Goal: Task Accomplishment & Management: Complete application form

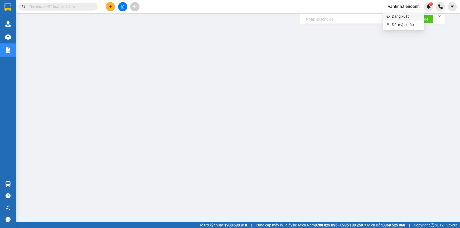
click at [397, 15] on span "Đăng xuất" at bounding box center [406, 16] width 29 height 6
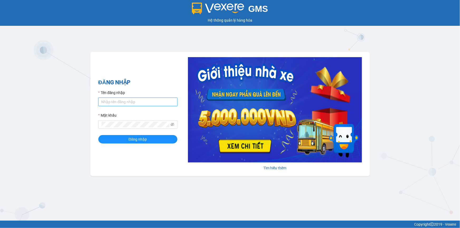
click at [123, 103] on input "Tên đăng nhập" at bounding box center [137, 102] width 79 height 8
type input "yenlysg.tienoanh"
click at [98, 135] on button "Đăng nhập" at bounding box center [137, 139] width 79 height 8
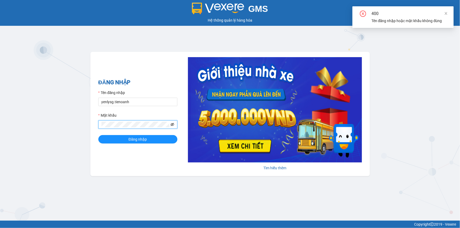
click at [172, 124] on icon "eye-invisible" at bounding box center [173, 124] width 4 height 3
click at [98, 135] on button "Đăng nhập" at bounding box center [137, 139] width 79 height 8
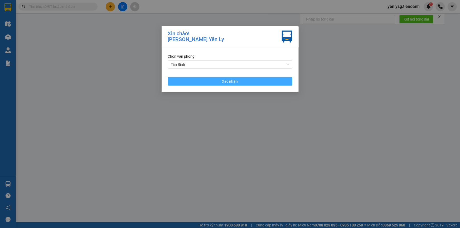
click at [241, 85] on button "Xác nhận" at bounding box center [230, 81] width 125 height 8
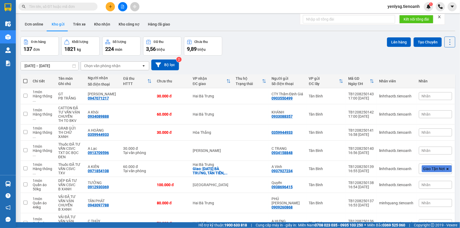
click at [109, 11] on div "Kết quả tìm kiếm ( 0 ) Bộ lọc No Data yenlysg.tienoanh 1" at bounding box center [230, 6] width 460 height 13
click at [109, 11] on button at bounding box center [110, 6] width 9 height 9
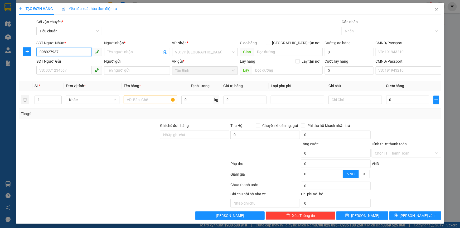
type input "0989279378"
click at [74, 64] on div "0989279378 - A GIÀU" at bounding box center [68, 63] width 59 height 6
type input "A GIÀU"
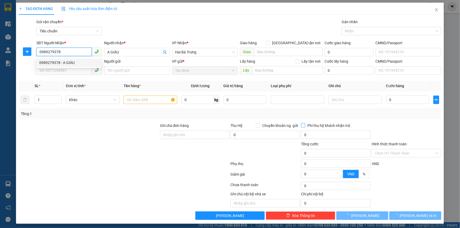
type input "500.000"
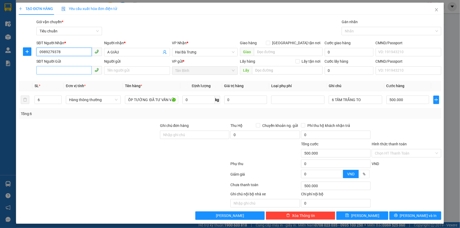
type input "0989279378"
click at [56, 70] on input "SĐT Người Gửi" at bounding box center [63, 70] width 55 height 8
type input "0906858179"
drag, startPoint x: 45, startPoint y: 102, endPoint x: 33, endPoint y: 106, distance: 12.9
click at [33, 106] on td "6" at bounding box center [47, 100] width 31 height 18
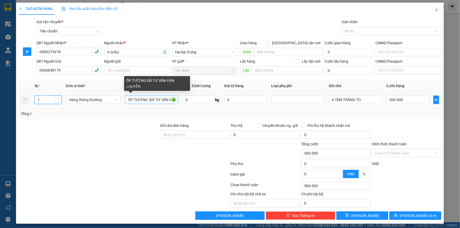
type input "1"
drag, startPoint x: 147, startPoint y: 98, endPoint x: 113, endPoint y: 94, distance: 34.8
click at [113, 94] on tr "1 Hàng thông thường ỐP TƯỜNG ĐÃ TƯ VẤN VẬN CHUYỂN 0 kg 0 6 TẤM TRẮNG TO 500.000" at bounding box center [230, 100] width 423 height 18
type input "0"
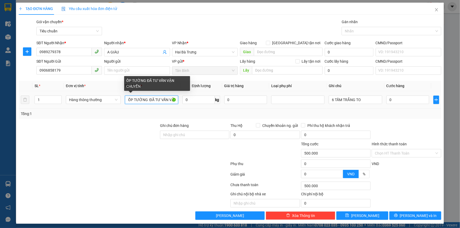
type input "0"
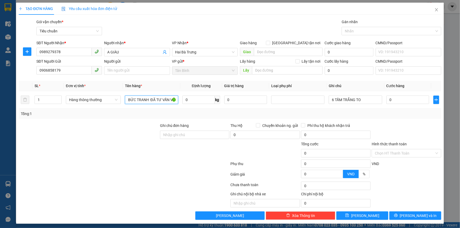
type input "BỨC TRANH ĐÃ TƯ VẤN VẬN CHUYỂN"
click at [190, 98] on input "0" at bounding box center [199, 100] width 32 height 8
click at [369, 101] on input "6 TẤM TRẮNG TO" at bounding box center [355, 100] width 53 height 8
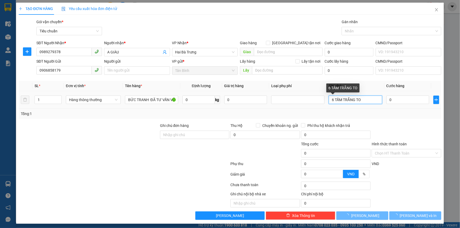
click at [369, 101] on input "6 TẤM TRẮNG TO" at bounding box center [355, 100] width 53 height 8
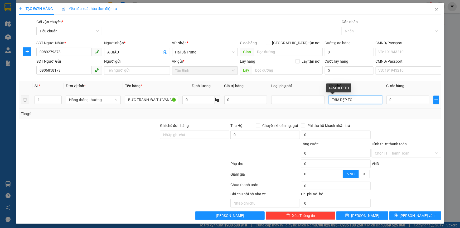
click at [330, 98] on input "TẤM DẸP TO" at bounding box center [355, 100] width 53 height 8
type input "2TẤM DẸP TO"
type input "2"
click at [57, 99] on span "up" at bounding box center [58, 98] width 3 height 3
click at [104, 166] on div at bounding box center [124, 165] width 212 height 11
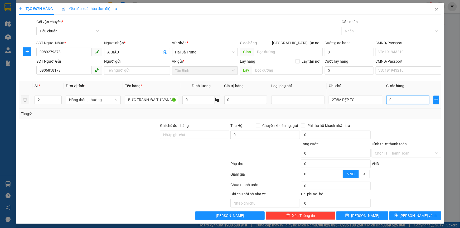
click at [395, 101] on input "0" at bounding box center [408, 100] width 43 height 8
type input "2"
type input "25"
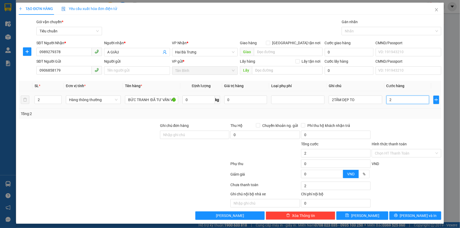
type input "25"
type input "250"
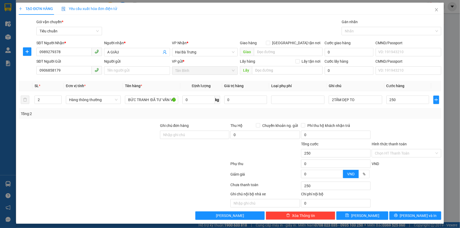
type input "250.000"
click at [405, 130] on div at bounding box center [406, 132] width 71 height 18
click at [411, 219] on button "[PERSON_NAME] và In" at bounding box center [416, 216] width 52 height 8
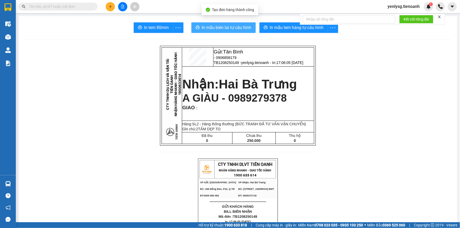
click at [217, 25] on span "In mẫu biên lai tự cấu hình" at bounding box center [227, 27] width 50 height 7
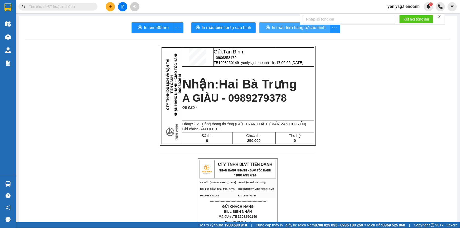
click at [266, 24] on button "In mẫu tem hàng tự cấu hình" at bounding box center [295, 27] width 71 height 11
click at [88, 5] on input "text" at bounding box center [60, 7] width 62 height 6
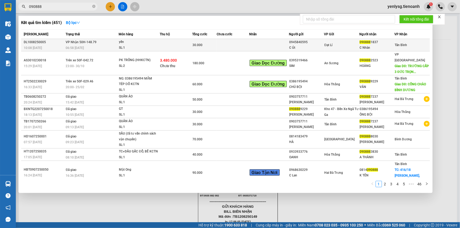
type input "090888"
click at [138, 46] on div "SL: 1" at bounding box center [139, 48] width 40 height 6
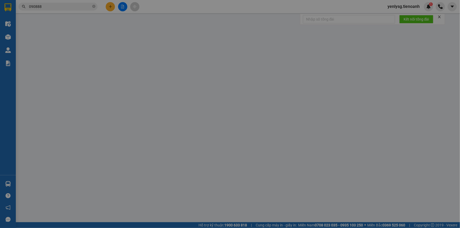
type input "0908881837"
type input "C Nhàn"
type input "066190013645"
type input "0945840595"
type input "C Út"
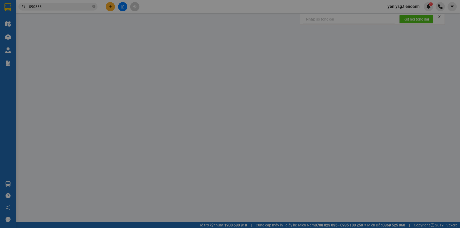
type input "30.000"
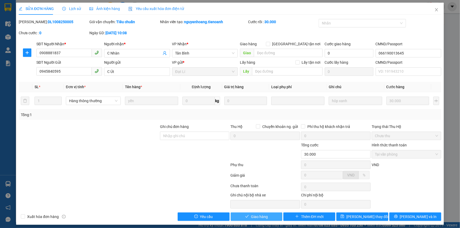
click at [272, 219] on button "Giao hàng" at bounding box center [257, 217] width 52 height 8
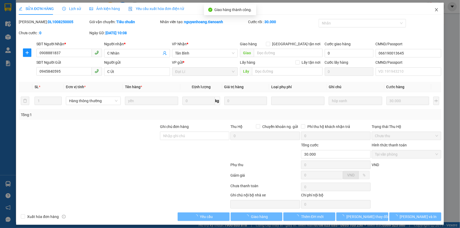
click at [432, 15] on span "Close" at bounding box center [437, 10] width 15 height 15
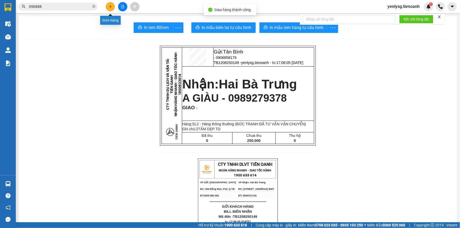
click at [111, 3] on button at bounding box center [110, 6] width 9 height 9
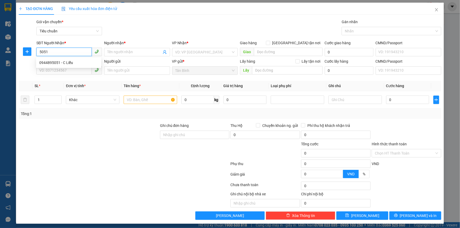
click at [60, 61] on div "0944895051 - C Liễu" at bounding box center [68, 63] width 59 height 6
type input "0944895051"
type input "C Liễu"
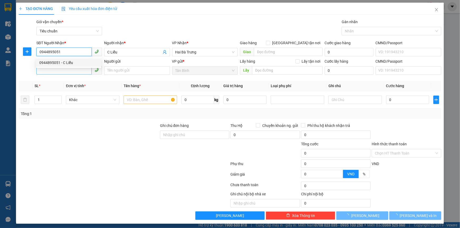
type input "0944895051"
type input "50.000"
click at [69, 69] on input "SĐT Người Gửi" at bounding box center [63, 70] width 55 height 8
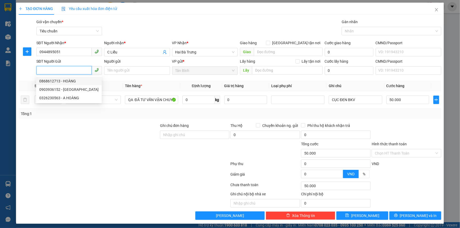
click at [82, 80] on div "0868612713 - HOÀNG" at bounding box center [68, 81] width 59 height 6
type input "0868612713"
type input "HOÀNG"
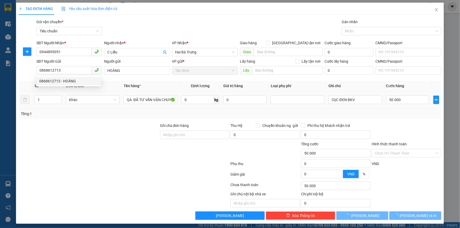
click at [103, 108] on td "Khác" at bounding box center [93, 100] width 58 height 18
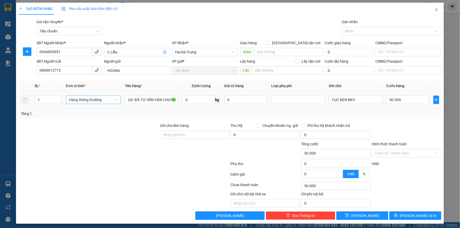
click at [102, 103] on span "Hàng thông thường" at bounding box center [93, 100] width 49 height 8
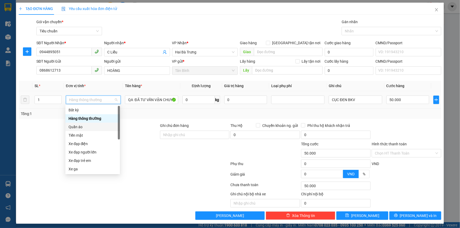
click at [90, 123] on div "Quần áo" at bounding box center [92, 127] width 55 height 8
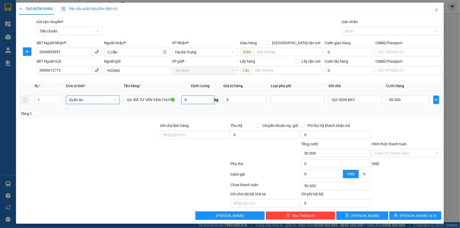
click at [202, 102] on input "0" at bounding box center [198, 100] width 32 height 8
type input "0"
type input "15"
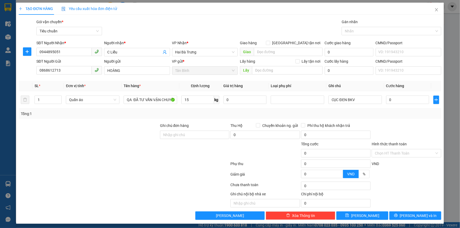
click at [190, 109] on div "Tổng: 1" at bounding box center [230, 114] width 423 height 10
type input "55.000"
click at [390, 101] on input "55.000" at bounding box center [408, 100] width 43 height 8
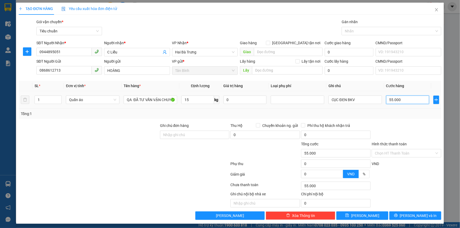
type input "6"
type input "60"
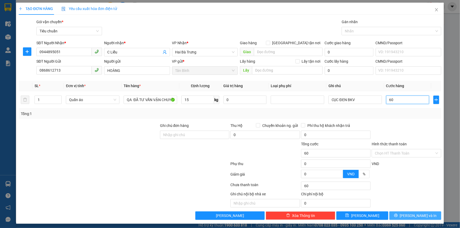
type input "60"
type input "60.000"
click at [396, 212] on button "[PERSON_NAME] và In" at bounding box center [416, 216] width 52 height 8
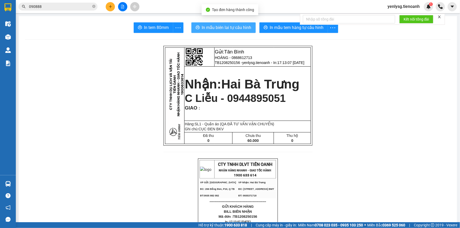
click at [242, 27] on span "In mẫu biên lai tự cấu hình" at bounding box center [227, 27] width 50 height 7
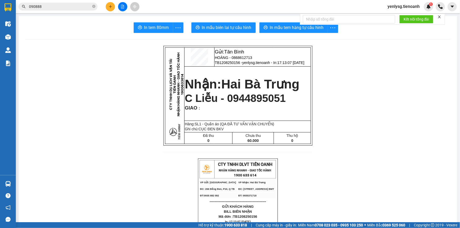
click at [302, 24] on form "Kết nối tổng đài" at bounding box center [372, 19] width 145 height 11
click at [291, 26] on span "In mẫu tem hàng tự cấu hình" at bounding box center [297, 27] width 54 height 7
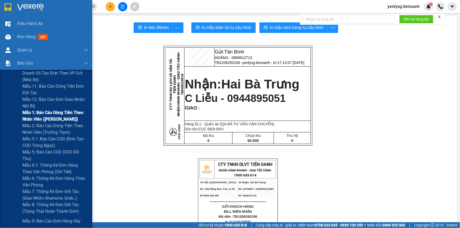
click at [45, 120] on span "Mẫu 1: Báo cáo dòng tiền theo nhân viên ([PERSON_NAME])" at bounding box center [55, 115] width 66 height 13
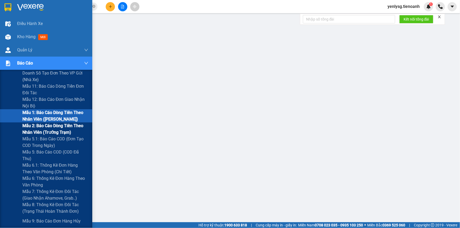
click at [50, 131] on span "Mẫu 2: Báo cáo dòng tiền theo nhân viên (Trưởng Trạm)" at bounding box center [55, 129] width 66 height 13
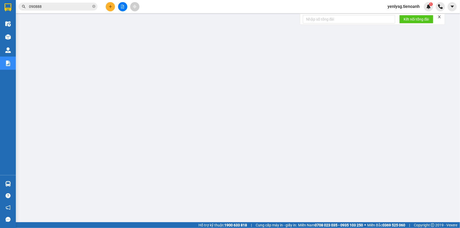
click at [441, 19] on div at bounding box center [440, 17] width 4 height 4
click at [438, 19] on div at bounding box center [440, 17] width 4 height 4
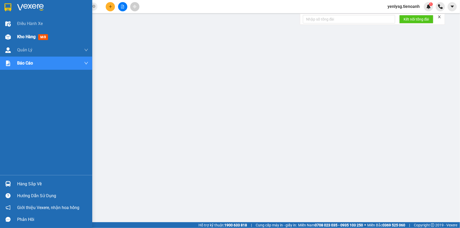
click at [4, 37] on div at bounding box center [7, 36] width 9 height 9
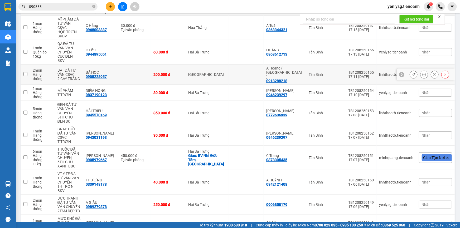
scroll to position [77, 0]
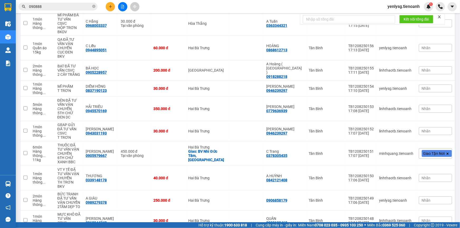
click at [433, 198] on span "100 / trang" at bounding box center [431, 198] width 19 height 5
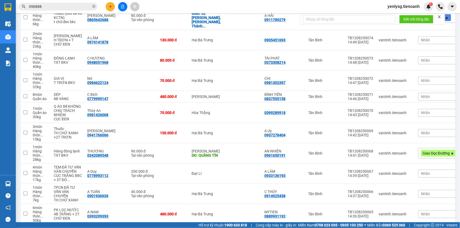
scroll to position [1671, 0]
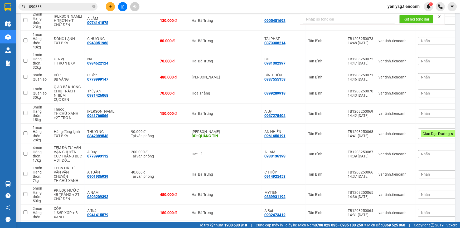
drag, startPoint x: 46, startPoint y: 2, endPoint x: 47, endPoint y: 5, distance: 3.5
click at [47, 5] on div "Kết quả tìm kiếm ( 451 ) Bộ lọc Mã ĐH Trạng thái Món hàng Thu hộ Tổng cước Chưa…" at bounding box center [51, 6] width 103 height 9
click at [47, 5] on input "090888" at bounding box center [60, 7] width 62 height 6
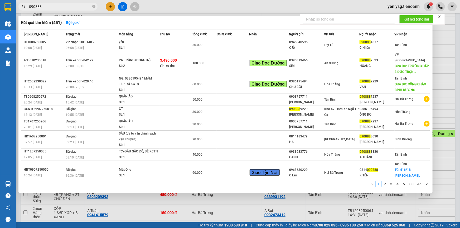
click at [47, 5] on input "090888" at bounding box center [60, 7] width 62 height 6
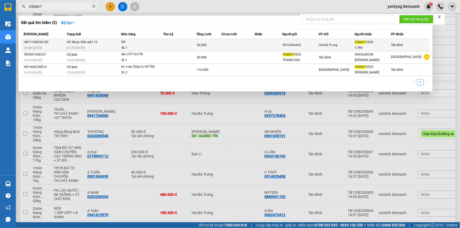
type input "058867"
click at [99, 41] on td "VP Nhận 50H-687.19 07:29 [DATE]" at bounding box center [93, 45] width 56 height 12
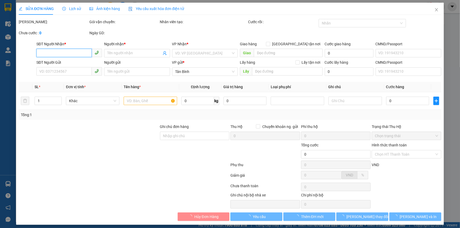
type input "0588675555"
type input "C Nhi"
type input "0912444453"
type input "30.000"
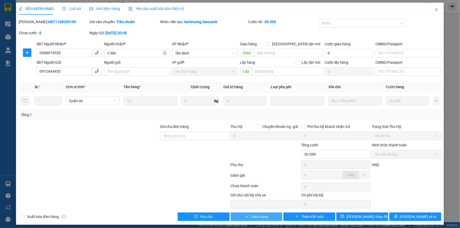
click at [271, 214] on button "Giao hàng" at bounding box center [257, 217] width 52 height 8
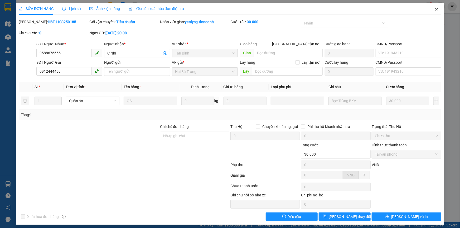
drag, startPoint x: 429, startPoint y: 9, endPoint x: 427, endPoint y: 1, distance: 9.0
click at [430, 9] on span "Close" at bounding box center [437, 10] width 15 height 15
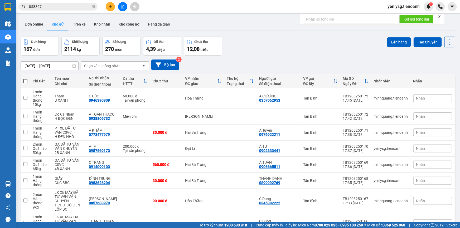
click at [109, 6] on icon "plus" at bounding box center [111, 7] width 4 height 4
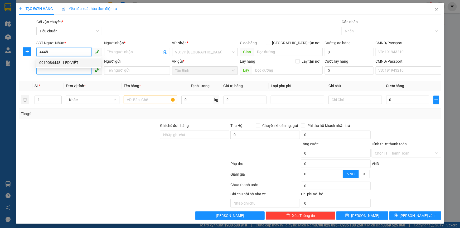
drag, startPoint x: 47, startPoint y: 63, endPoint x: 50, endPoint y: 73, distance: 10.4
click at [47, 64] on div "0919084448 - LED VIỆT" at bounding box center [68, 63] width 59 height 6
type input "0919084448"
type input "LED VIỆT"
type input "0919084448"
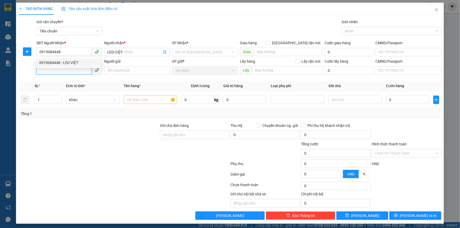
click at [50, 73] on input "SĐT Người Gửi" at bounding box center [63, 70] width 55 height 8
type input "50.000"
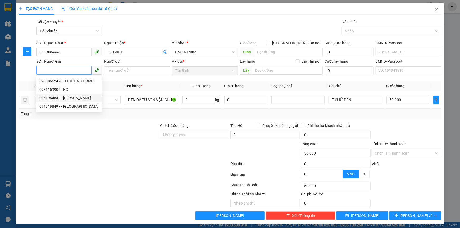
click at [82, 98] on div "0961954842 - [PERSON_NAME]" at bounding box center [68, 98] width 59 height 6
type input "0961954842"
type input "HUY PHÁT"
type input "100.000"
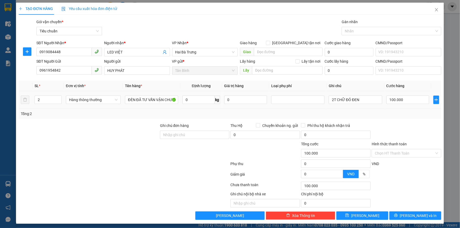
click at [366, 105] on div "2T CHỮ ĐỎ ĐEN" at bounding box center [355, 100] width 53 height 11
click at [364, 100] on input "2T CHỮ ĐỎ ĐEN" at bounding box center [355, 100] width 53 height 8
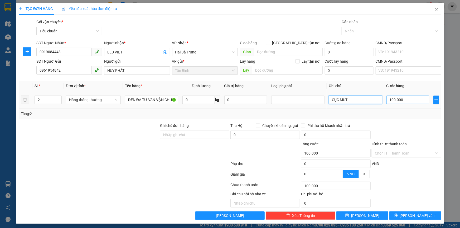
type input "CỤC MÚT"
type input "5"
type input "50"
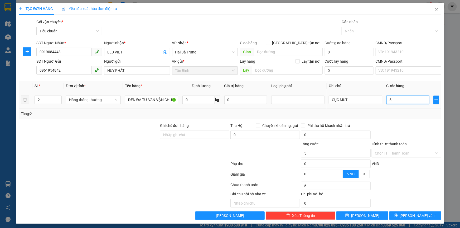
type input "50"
type input "50.000"
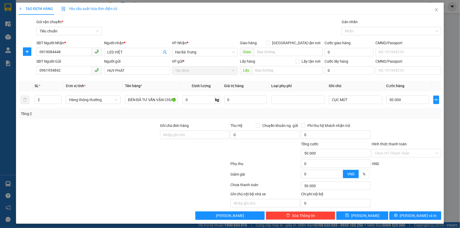
click at [391, 117] on div "Tổng: 2" at bounding box center [230, 114] width 423 height 10
type input "1"
click at [56, 103] on span "Decrease Value" at bounding box center [59, 101] width 6 height 5
click at [61, 144] on div at bounding box center [88, 150] width 141 height 18
type input "0"
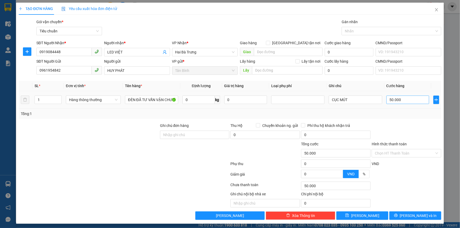
type input "0"
click at [388, 103] on input "0" at bounding box center [408, 100] width 43 height 8
type input "5"
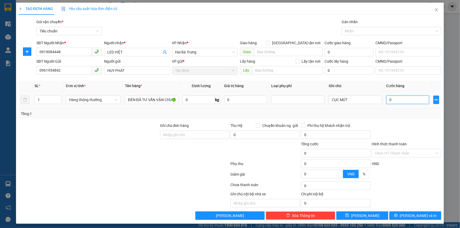
type input "5"
type input "50"
type input "50.000"
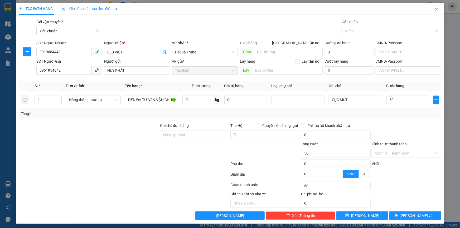
type input "50.000"
click at [390, 126] on div at bounding box center [406, 132] width 71 height 18
click at [402, 219] on button "[PERSON_NAME] và In" at bounding box center [416, 216] width 52 height 8
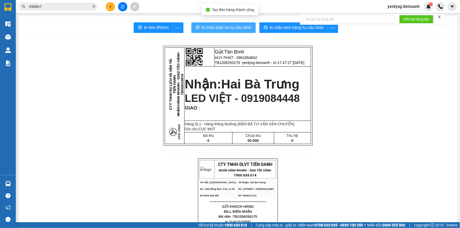
click at [220, 31] on span "In mẫu biên lai tự cấu hình" at bounding box center [227, 27] width 50 height 7
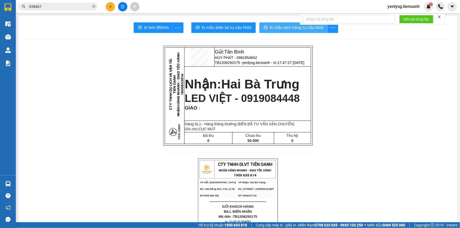
click at [285, 27] on span "In mẫu tem hàng tự cấu hình" at bounding box center [297, 27] width 54 height 7
click at [111, 9] on button at bounding box center [110, 6] width 9 height 9
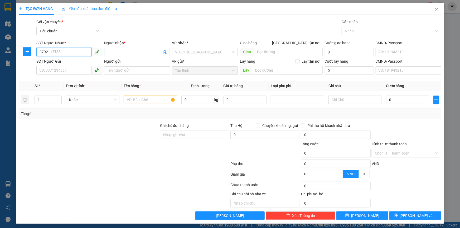
type input "0792112788"
click at [113, 49] on input "Người nhận *" at bounding box center [134, 52] width 54 height 6
type input "T"
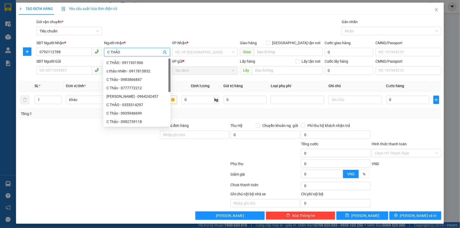
type input "C THẢO"
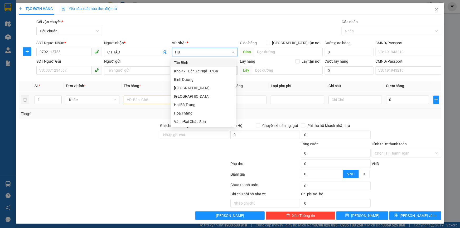
type input "HBT"
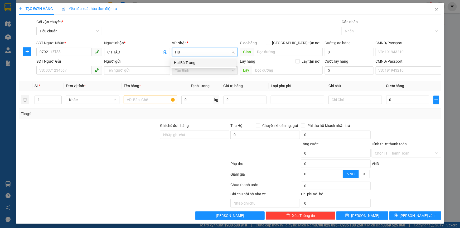
click at [195, 63] on div "Hai Bà Trưng" at bounding box center [203, 63] width 59 height 6
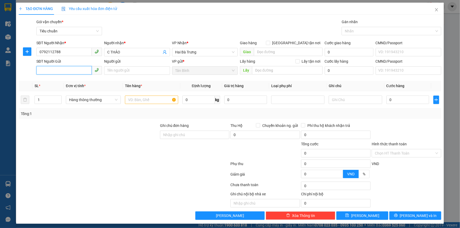
click at [78, 69] on input "SĐT Người Gửi" at bounding box center [63, 70] width 55 height 8
type input "0878013434"
click at [117, 70] on input "Người gửi" at bounding box center [137, 70] width 66 height 8
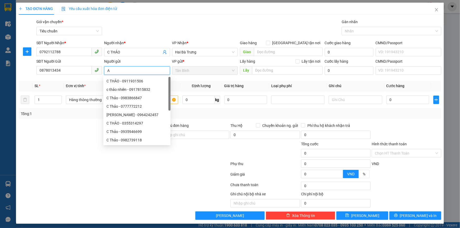
type input "A"
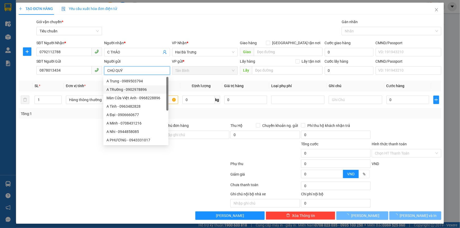
type input "CHÚ QUÝ"
click at [86, 115] on div "Tổng: 1" at bounding box center [99, 114] width 157 height 6
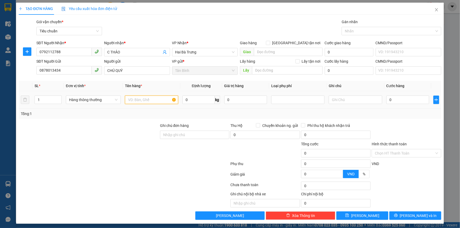
click at [136, 99] on input "text" at bounding box center [151, 100] width 53 height 8
type input "CỦ NĂNG"
type input "13"
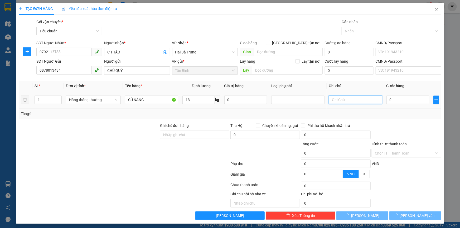
drag, startPoint x: 350, startPoint y: 101, endPoint x: 381, endPoint y: 53, distance: 58.1
click at [350, 101] on input "text" at bounding box center [355, 100] width 53 height 8
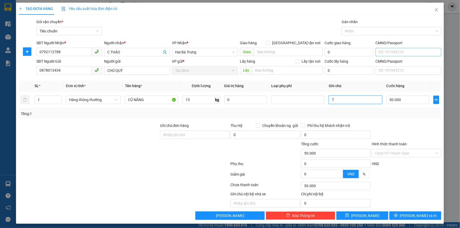
type input "[GEOGRAPHIC_DATA]"
type input "50.000"
type input "TXT"
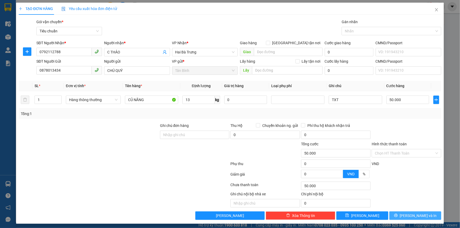
click at [396, 220] on button "[PERSON_NAME] và In" at bounding box center [416, 216] width 52 height 8
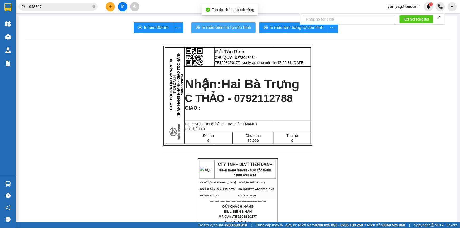
drag, startPoint x: 225, startPoint y: 39, endPoint x: 225, endPoint y: 27, distance: 12.4
click at [225, 27] on span "In mẫu biên lai tự cấu hình" at bounding box center [227, 27] width 50 height 7
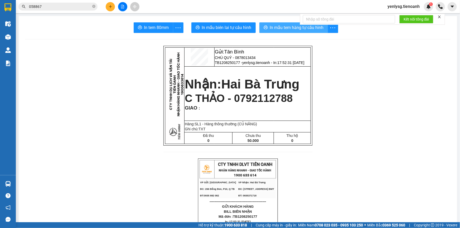
click at [283, 28] on span "In mẫu tem hàng tự cấu hình" at bounding box center [297, 27] width 54 height 7
click at [112, 8] on icon "plus" at bounding box center [111, 7] width 4 height 4
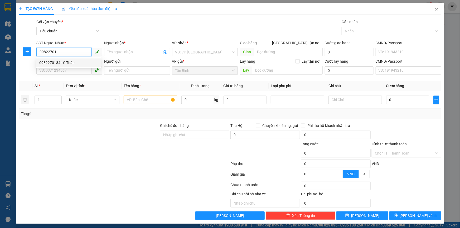
click at [88, 64] on div "0982270184 - C Thảo" at bounding box center [68, 63] width 65 height 8
type input "0982270184"
type input "C Thảo"
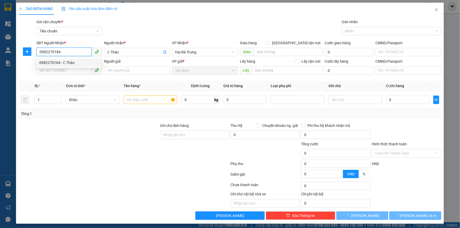
type input "50.000"
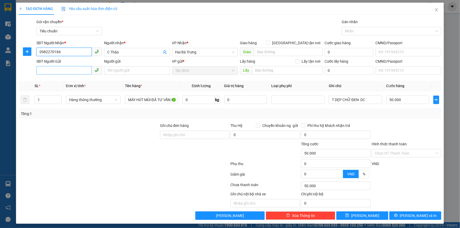
type input "0982270184"
click at [78, 68] on input "SĐT Người Gửi" at bounding box center [63, 70] width 55 height 8
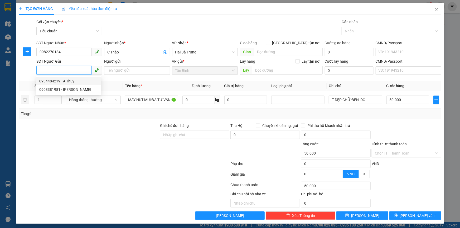
drag, startPoint x: 69, startPoint y: 80, endPoint x: 77, endPoint y: 84, distance: 9.1
click at [69, 80] on div "0934484219 - A Thụy" at bounding box center [68, 81] width 59 height 6
type input "0934484219"
type input "A Thụy"
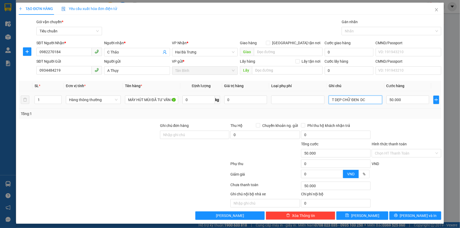
click at [378, 104] on input "T DẸP CHỮ ĐEN DC" at bounding box center [355, 100] width 53 height 8
click at [339, 103] on input "T DẸP CHỮ ĐEN" at bounding box center [355, 100] width 53 height 8
type input "T CHỮ ĐEN"
drag, startPoint x: 403, startPoint y: 215, endPoint x: 359, endPoint y: 208, distance: 44.9
click at [398, 215] on icon "printer" at bounding box center [395, 215] width 3 height 3
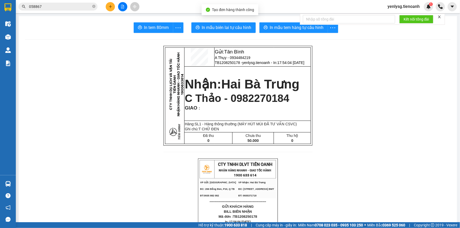
click at [264, 99] on span "C Thảo - 0982270184" at bounding box center [237, 99] width 104 height 12
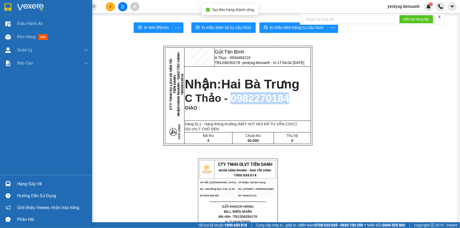
copy span "0982270184"
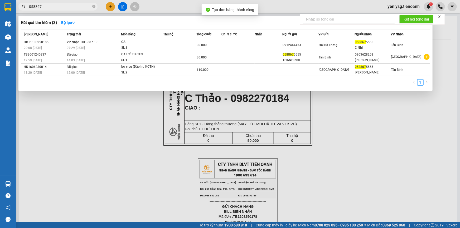
click at [77, 9] on span "058867" at bounding box center [57, 7] width 79 height 8
click at [77, 7] on input "058867" at bounding box center [60, 7] width 62 height 6
paste input "982270184"
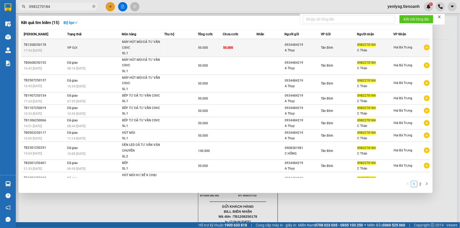
type input "0982270184"
click at [312, 48] on div "A Thụy" at bounding box center [303, 51] width 36 height 6
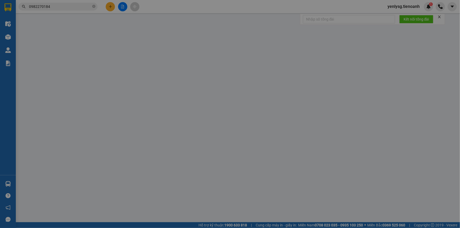
type input "0982270184"
type input "C Thảo"
type input "0934484219"
type input "A Thụy"
type input "50.000"
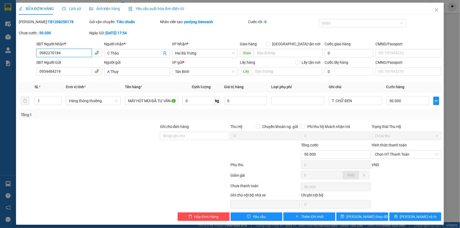
drag, startPoint x: 385, startPoint y: 152, endPoint x: 385, endPoint y: 159, distance: 6.6
click at [385, 155] on span "Chọn HT Thanh Toán" at bounding box center [406, 155] width 63 height 8
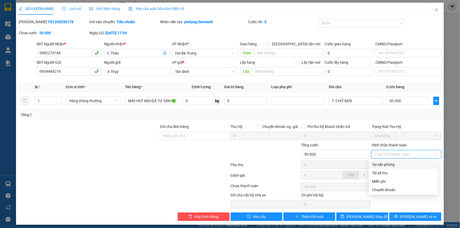
click at [385, 163] on div "Tại văn phòng" at bounding box center [403, 165] width 63 height 6
type input "0"
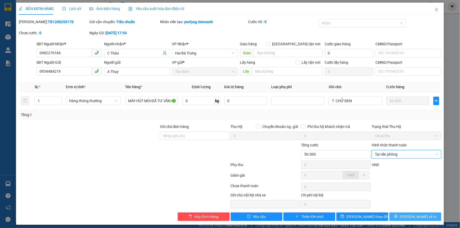
click at [397, 217] on button "[PERSON_NAME] và In" at bounding box center [416, 217] width 52 height 8
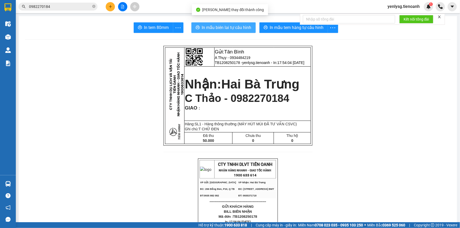
click at [196, 30] on span "printer" at bounding box center [198, 27] width 4 height 5
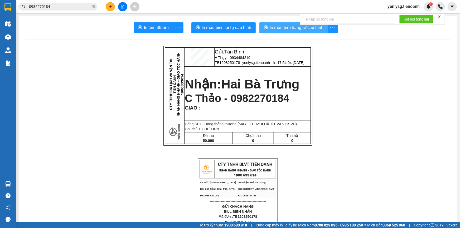
click at [282, 26] on span "In mẫu tem hàng tự cấu hình" at bounding box center [297, 27] width 54 height 7
click at [110, 8] on icon "plus" at bounding box center [111, 7] width 4 height 4
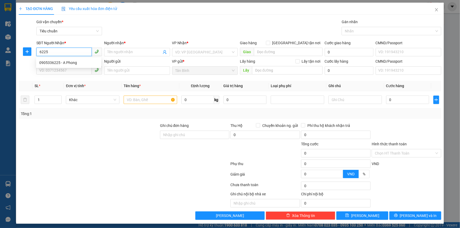
click at [71, 60] on div "0905336225 - A Phong" at bounding box center [68, 63] width 59 height 6
type input "0905336225"
type input "A Phong"
type input "0905336225"
type input "30.000"
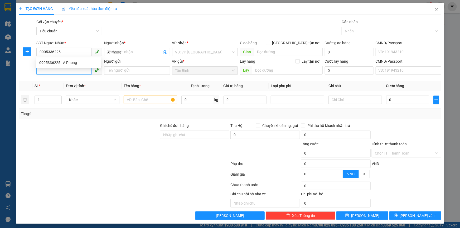
type input "30.000"
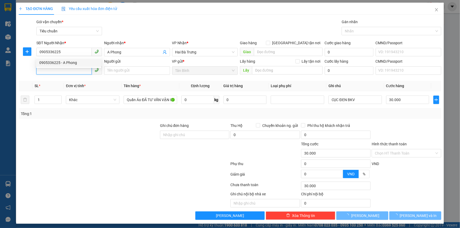
click at [78, 71] on input "SĐT Người Gửi" at bounding box center [63, 70] width 55 height 8
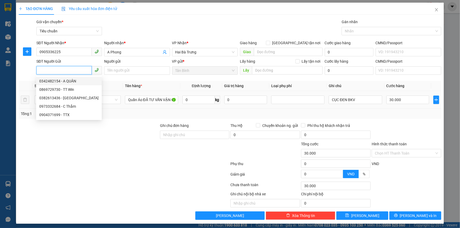
click at [74, 83] on div "0342482154 - A QUÂN" at bounding box center [68, 81] width 59 height 6
type input "0342482154"
type input "A QUÂN"
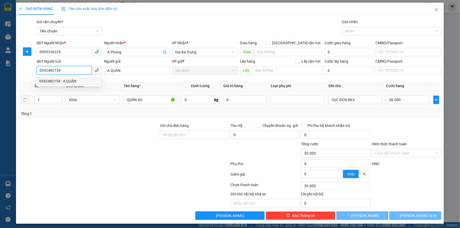
click at [85, 103] on span "Khác" at bounding box center [92, 100] width 47 height 8
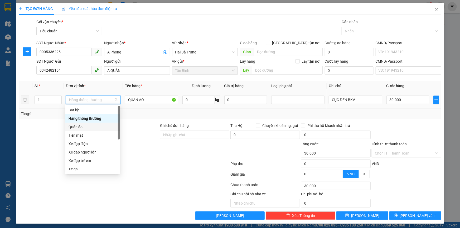
click at [77, 129] on div "Quần áo" at bounding box center [93, 127] width 48 height 6
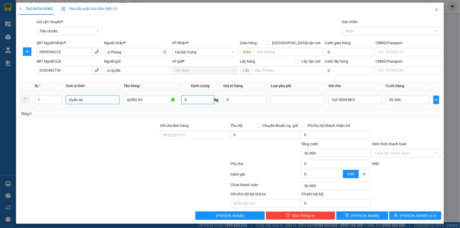
click at [185, 100] on input "0" at bounding box center [198, 100] width 32 height 8
type input "5"
type input "0"
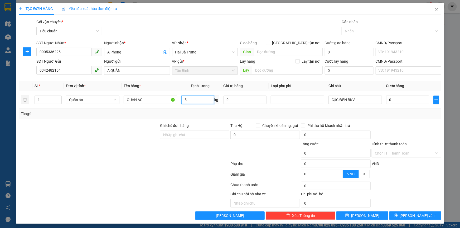
type input "5"
click at [154, 140] on div at bounding box center [88, 132] width 141 height 18
type input "40.000"
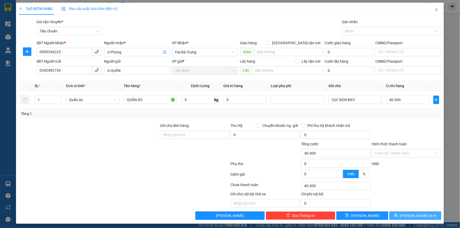
click at [402, 212] on button "[PERSON_NAME] và In" at bounding box center [416, 216] width 52 height 8
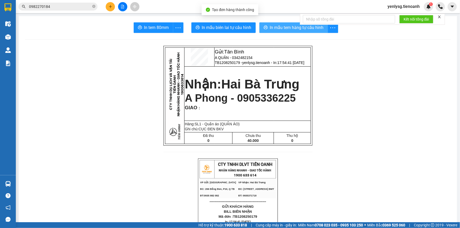
click at [277, 27] on span "In mẫu tem hàng tự cấu hình" at bounding box center [297, 27] width 54 height 7
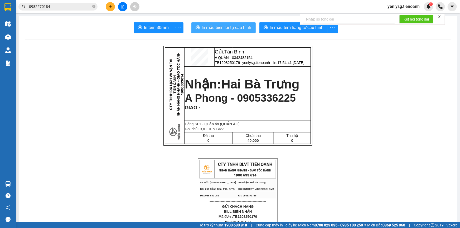
click at [227, 24] on span "In mẫu biên lai tự cấu hình" at bounding box center [227, 27] width 50 height 7
click at [114, 8] on button at bounding box center [110, 6] width 9 height 9
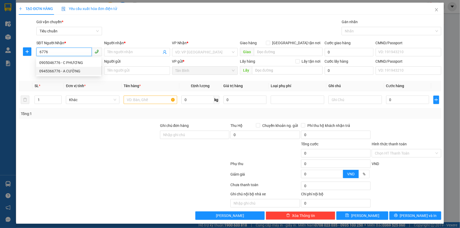
click at [78, 70] on div "0945366776 - A CƯỜNG" at bounding box center [68, 71] width 59 height 6
type input "0945366776"
type input "A CƯỜNG"
type input "123456789"
type input "0945366776"
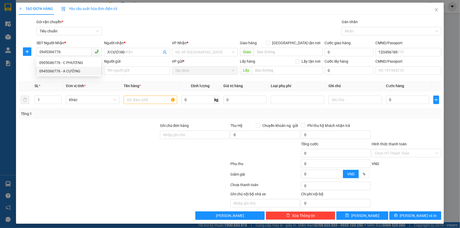
click at [77, 70] on input "SĐT Người Gửi" at bounding box center [63, 70] width 55 height 8
type input "30.000"
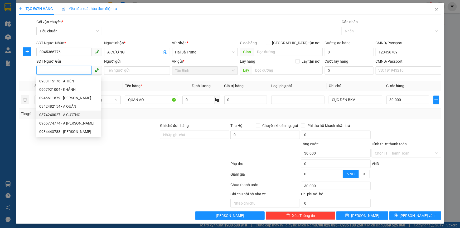
click at [95, 115] on div "0374240027 - A CƯỜNG" at bounding box center [68, 115] width 59 height 6
type input "0374240027"
type input "A CƯỜNG"
type input "50.000"
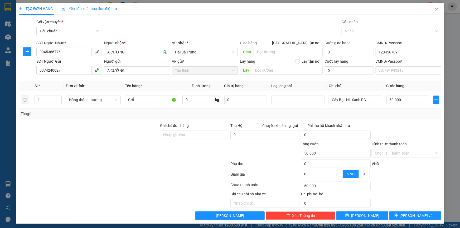
click at [75, 63] on div "SĐT Người Gửi" at bounding box center [69, 62] width 66 height 6
click at [75, 66] on input "0374240027" at bounding box center [63, 70] width 55 height 8
click at [66, 71] on input "0374240027" at bounding box center [63, 70] width 55 height 8
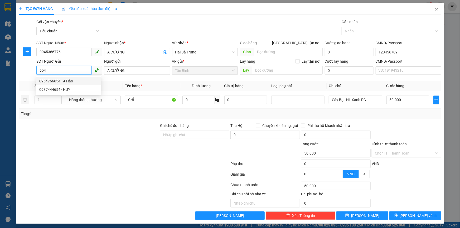
click at [74, 79] on div "0964766654 - A Hào" at bounding box center [68, 81] width 59 height 6
type input "0964766654"
type input "A Hào"
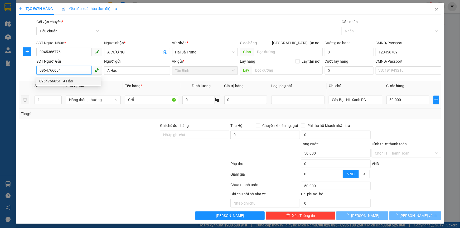
type input "0964766654"
drag, startPoint x: 92, startPoint y: 95, endPoint x: 93, endPoint y: 98, distance: 3.3
click at [92, 95] on div "Hàng thông thường" at bounding box center [93, 100] width 55 height 11
type input "40.000"
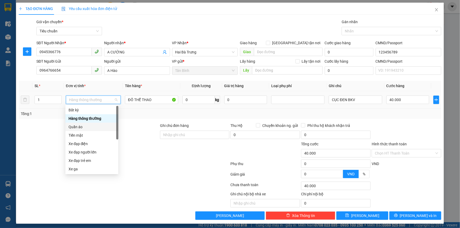
drag, startPoint x: 70, startPoint y: 127, endPoint x: 154, endPoint y: 107, distance: 86.0
click at [70, 127] on div "Quần áo" at bounding box center [92, 127] width 47 height 6
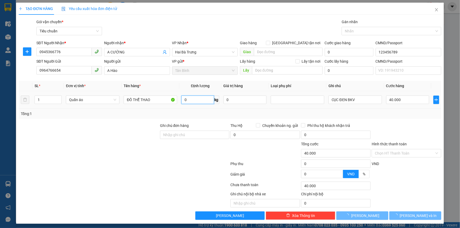
click at [185, 99] on input "0" at bounding box center [198, 100] width 32 height 8
type input "8"
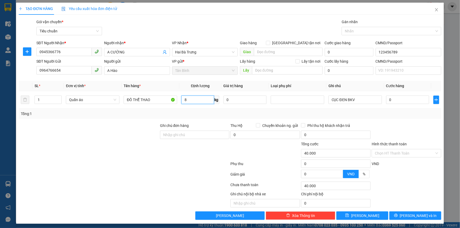
type input "0"
type input "8"
click at [187, 110] on div "Tổng: 1" at bounding box center [230, 114] width 423 height 10
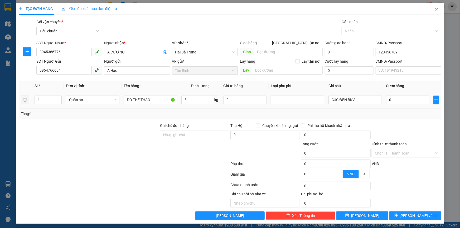
type input "40.000"
click at [398, 216] on icon "printer" at bounding box center [395, 215] width 3 height 3
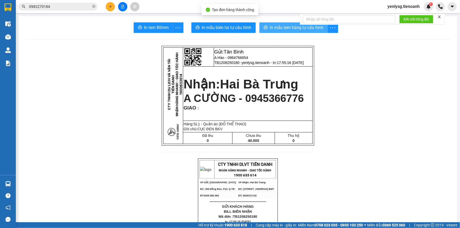
click at [298, 28] on span "In mẫu tem hàng tự cấu hình" at bounding box center [297, 27] width 54 height 7
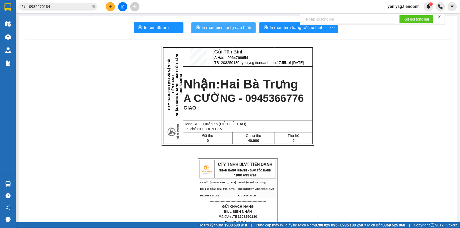
click at [215, 28] on span "In mẫu biên lai tự cấu hình" at bounding box center [227, 27] width 50 height 7
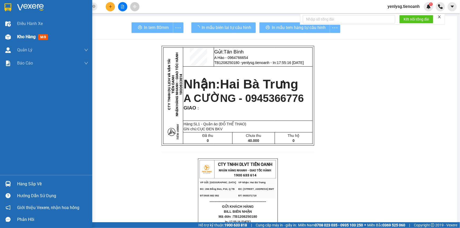
click at [284, 30] on span "In mẫu tem hàng tự cấu hình" at bounding box center [299, 27] width 54 height 7
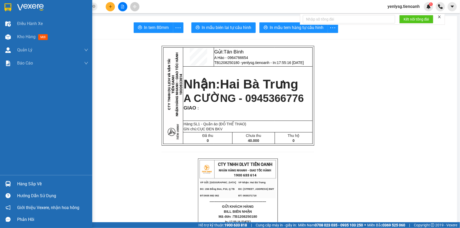
click at [113, 8] on button at bounding box center [110, 6] width 9 height 9
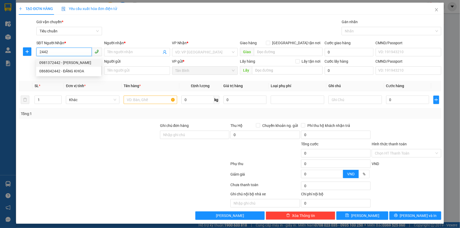
click at [70, 64] on div "0981372442 - [PERSON_NAME]" at bounding box center [68, 63] width 59 height 6
type input "0981372442"
type input "[PERSON_NAME]"
type input "0981372442"
click at [72, 70] on input "SĐT Người Gửi" at bounding box center [63, 70] width 55 height 8
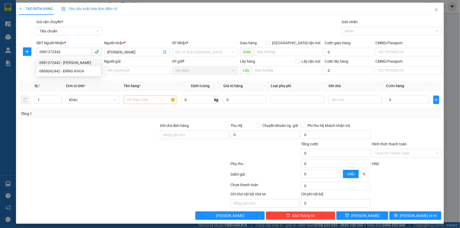
type input "40.000"
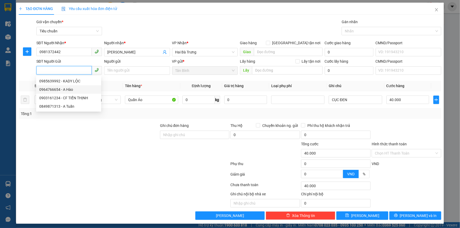
click at [77, 88] on div "0964766654 - A Hào" at bounding box center [68, 90] width 59 height 6
type input "0964766654"
type input "A Hào"
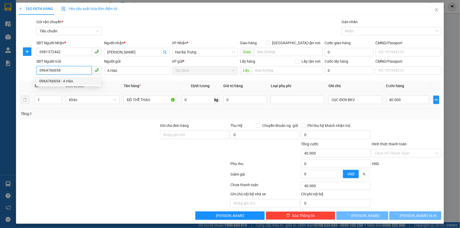
click at [83, 101] on span "Khác" at bounding box center [92, 100] width 47 height 8
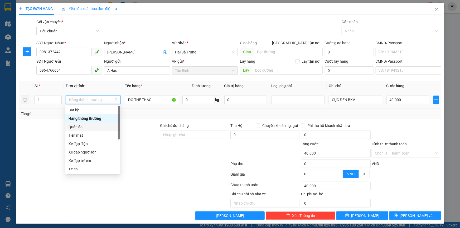
drag, startPoint x: 71, startPoint y: 128, endPoint x: 206, endPoint y: 111, distance: 135.7
click at [72, 128] on div "Quần áo" at bounding box center [93, 127] width 48 height 6
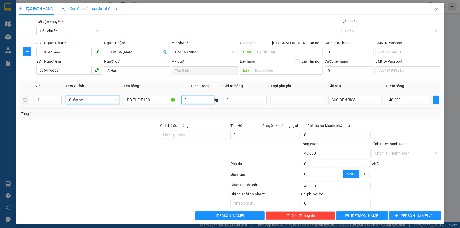
click at [210, 100] on input "0" at bounding box center [198, 100] width 32 height 8
type input "1"
type input "0"
type input "11"
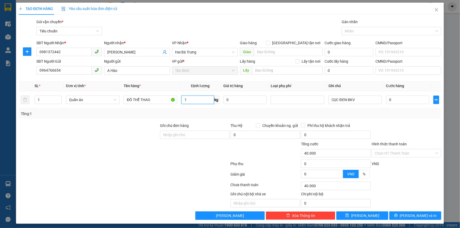
type input "0"
type input "11"
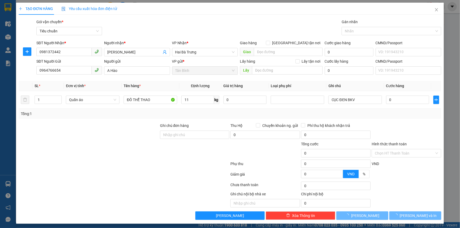
click at [193, 117] on div "Tổng: 1" at bounding box center [230, 114] width 423 height 10
type input "50.000"
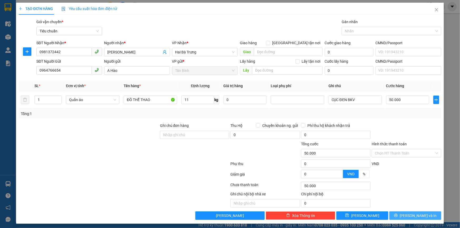
click at [411, 216] on span "[PERSON_NAME] và In" at bounding box center [418, 216] width 37 height 6
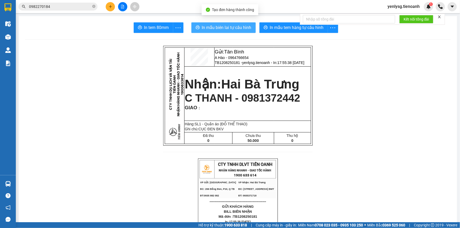
click at [243, 27] on span "In mẫu biên lai tự cấu hình" at bounding box center [227, 27] width 50 height 7
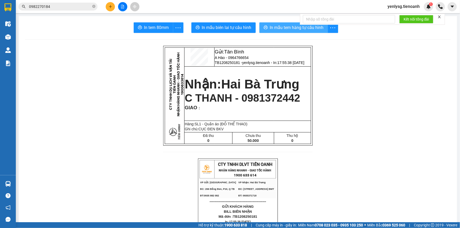
click at [292, 26] on span "In mẫu tem hàng tự cấu hình" at bounding box center [297, 27] width 54 height 7
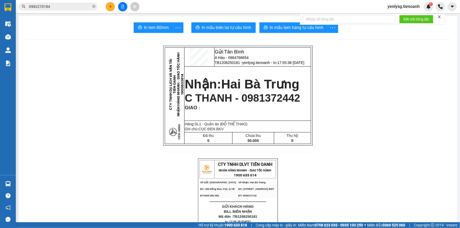
click at [112, 5] on icon "plus" at bounding box center [111, 7] width 4 height 4
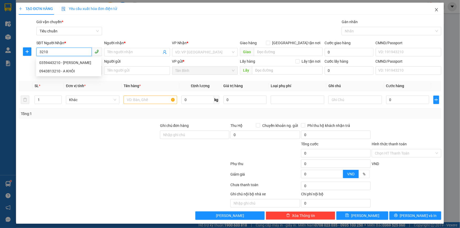
type input "3210"
click at [431, 12] on span "Close" at bounding box center [437, 10] width 15 height 15
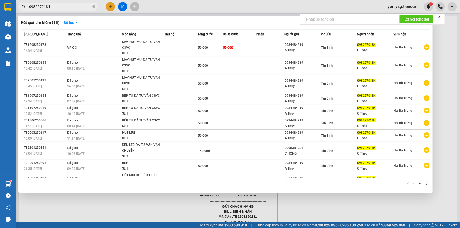
click at [92, 8] on span "0982270184" at bounding box center [57, 7] width 79 height 8
click at [87, 7] on input "0982270184" at bounding box center [60, 7] width 62 height 6
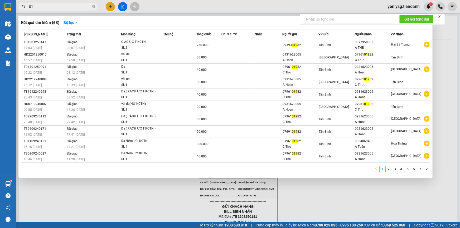
type input "0"
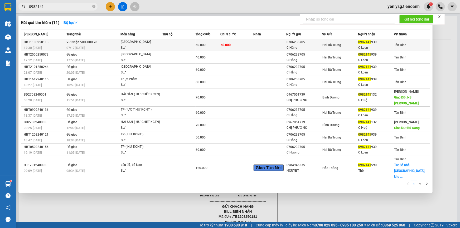
type input "0982141"
click at [268, 49] on td at bounding box center [270, 45] width 33 height 12
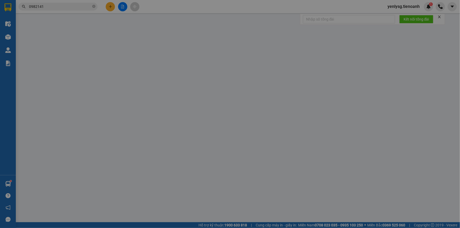
type input "0982141939"
type input "C Loan"
type input "0706238705"
type input "C Hằng"
type input "60.000"
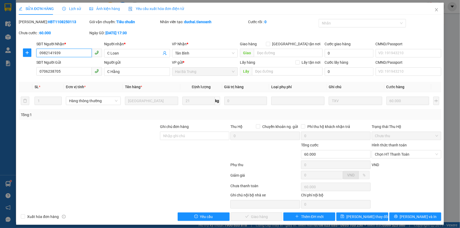
drag, startPoint x: 399, startPoint y: 156, endPoint x: 399, endPoint y: 162, distance: 6.1
click at [399, 158] on div "Chọn HT Thanh Toán" at bounding box center [407, 154] width 70 height 8
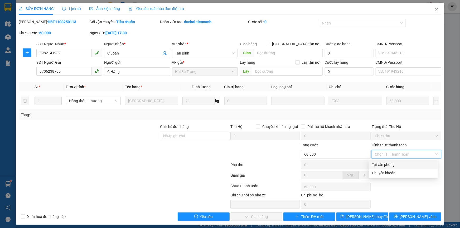
click at [399, 164] on div "Tại văn phòng" at bounding box center [403, 165] width 63 height 6
type input "0"
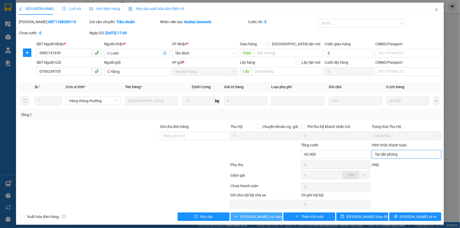
click at [266, 216] on span "[PERSON_NAME] và Giao hàng" at bounding box center [266, 217] width 51 height 6
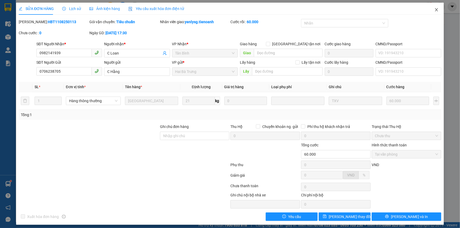
click at [435, 13] on span "Close" at bounding box center [437, 10] width 15 height 15
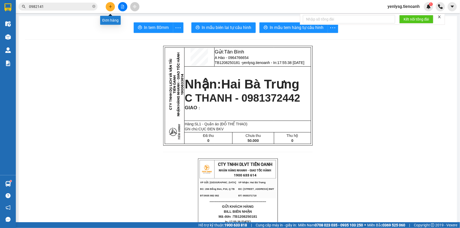
click at [113, 3] on button at bounding box center [110, 6] width 9 height 9
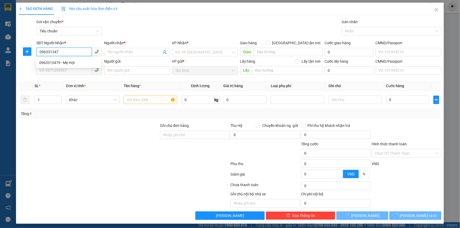
type input "0963313479"
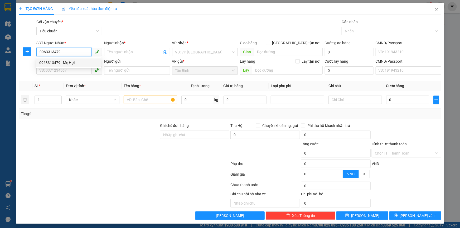
click at [50, 59] on div "0963313479 - Mẹ Hợi" at bounding box center [68, 63] width 65 height 8
type input "Mẹ Hợi"
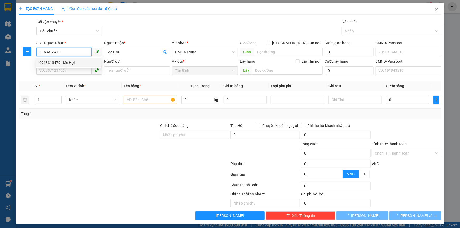
type input "40.000"
type input "0963313479"
click at [58, 68] on input "SĐT Người Gửi" at bounding box center [63, 70] width 55 height 8
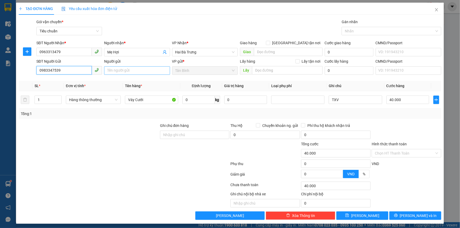
type input "0983347539"
click at [131, 70] on input "Người gửi" at bounding box center [137, 70] width 66 height 8
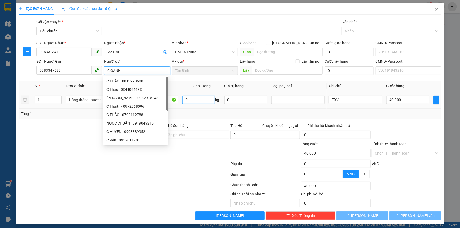
type input "C OANH"
click at [205, 100] on input "0" at bounding box center [199, 100] width 32 height 8
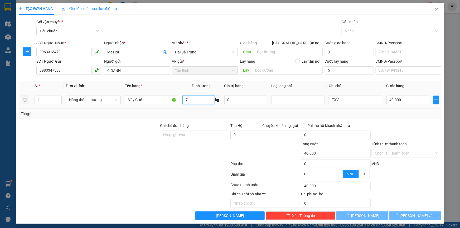
type input "7"
drag, startPoint x: 142, startPoint y: 92, endPoint x: 152, endPoint y: 103, distance: 14.9
click at [143, 94] on td "Váy Cưới" at bounding box center [152, 100] width 58 height 18
click at [153, 106] on td "Váy Cưới" at bounding box center [152, 100] width 58 height 18
click at [152, 102] on input "Váy Cưới" at bounding box center [151, 100] width 53 height 8
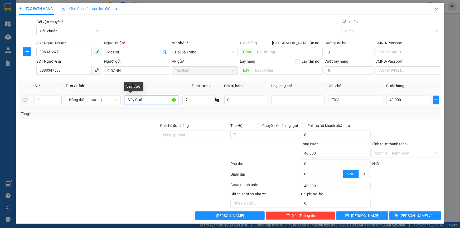
click at [152, 102] on input "Váy Cưới" at bounding box center [151, 100] width 53 height 8
type input "SẦU RIÊNG"
click at [354, 98] on input "TXV" at bounding box center [355, 100] width 53 height 8
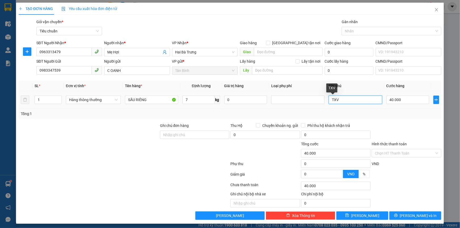
click at [354, 98] on input "TXV" at bounding box center [355, 100] width 53 height 8
type input "T CHỮ ĐEN"
click at [383, 153] on input "Hình thức thanh toán" at bounding box center [405, 154] width 60 height 8
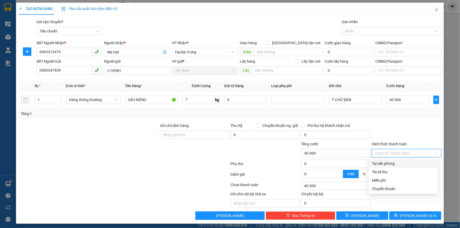
drag, startPoint x: 392, startPoint y: 161, endPoint x: 394, endPoint y: 170, distance: 9.7
click at [392, 161] on div "Tại văn phòng" at bounding box center [403, 164] width 63 height 6
type input "0"
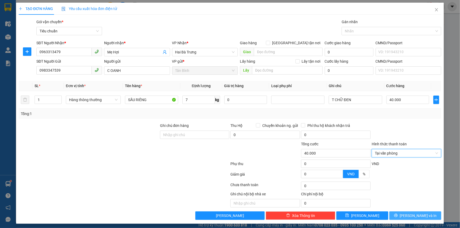
click at [412, 213] on span "[PERSON_NAME] và In" at bounding box center [418, 216] width 37 height 6
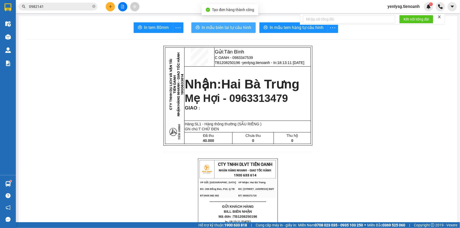
click at [249, 31] on button "In mẫu biên lai tự cấu hình" at bounding box center [224, 27] width 64 height 11
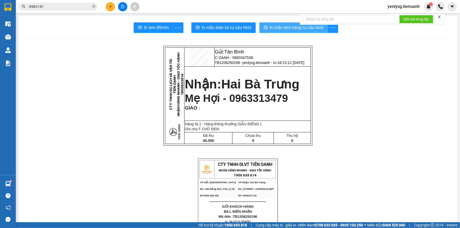
click at [286, 28] on span "In mẫu tem hàng tự cấu hình" at bounding box center [297, 27] width 54 height 7
click at [110, 9] on button at bounding box center [110, 6] width 9 height 9
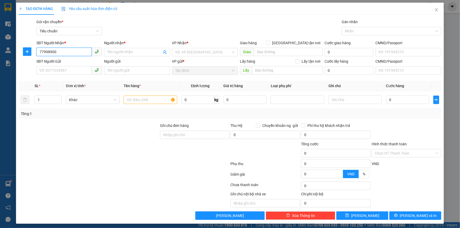
click at [73, 53] on input "77998900" at bounding box center [63, 52] width 55 height 8
drag, startPoint x: 71, startPoint y: 62, endPoint x: 77, endPoint y: 73, distance: 12.8
click at [71, 63] on div "0943678900 - Cưới Đẹp ♥" at bounding box center [68, 63] width 59 height 6
type input "0943678900"
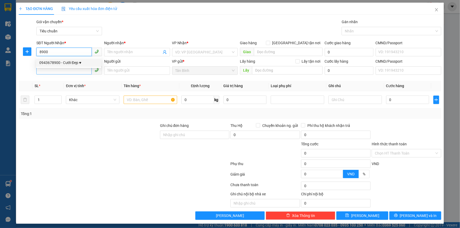
type input "Cưới Đẹp ♥"
type input "066094021634"
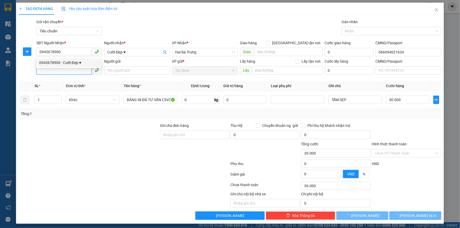
click at [77, 74] on input "SĐT Người Gửi" at bounding box center [63, 70] width 55 height 8
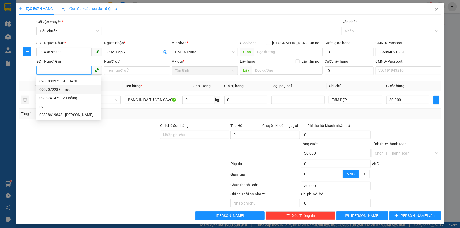
click at [70, 87] on div "0907072288 - Trúc" at bounding box center [68, 90] width 59 height 6
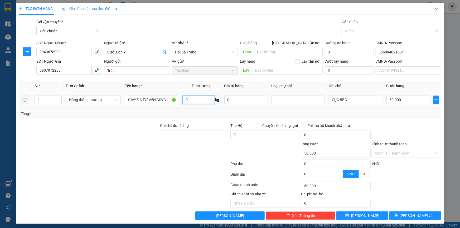
click at [200, 103] on input "0" at bounding box center [199, 100] width 32 height 8
click at [80, 171] on div at bounding box center [124, 175] width 212 height 11
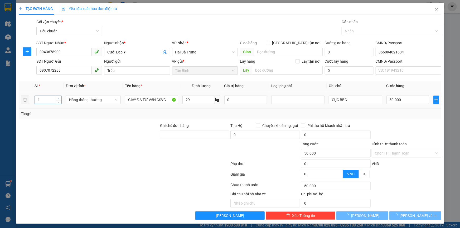
click at [59, 94] on td "1" at bounding box center [47, 100] width 31 height 18
click at [59, 96] on span "Increase Value" at bounding box center [59, 98] width 6 height 5
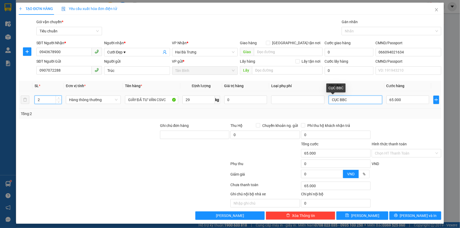
click at [332, 99] on input "CỤC BBC" at bounding box center [355, 100] width 53 height 8
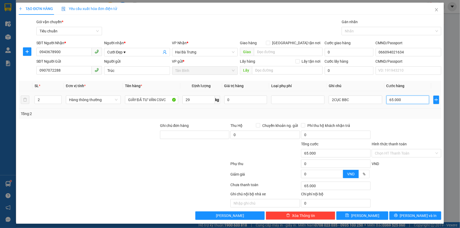
click at [392, 102] on input "65.000" at bounding box center [408, 100] width 43 height 8
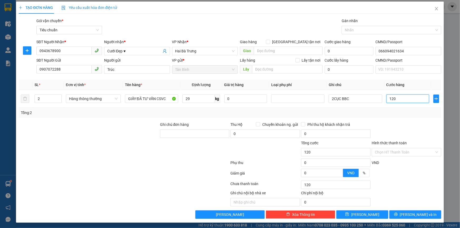
scroll to position [2, 0]
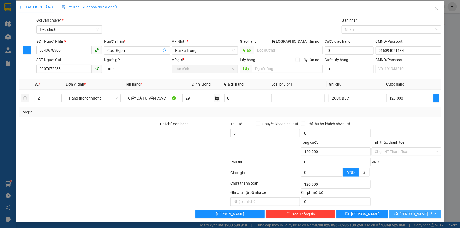
click at [407, 212] on button "[PERSON_NAME] và In" at bounding box center [416, 214] width 52 height 8
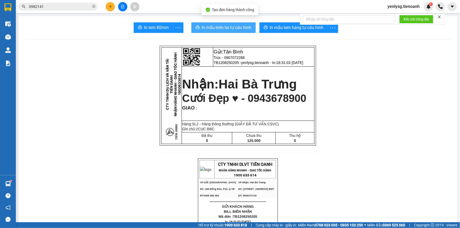
click at [217, 26] on span "In mẫu biên lai tự cấu hình" at bounding box center [227, 27] width 50 height 7
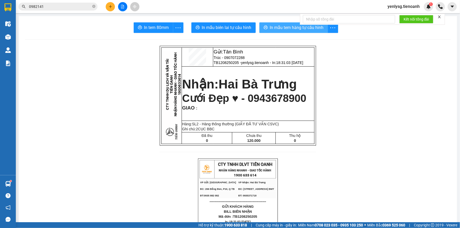
click at [284, 30] on span "In mẫu tem hàng tự cấu hình" at bounding box center [297, 27] width 54 height 7
click at [110, 6] on icon "plus" at bounding box center [111, 7] width 4 height 4
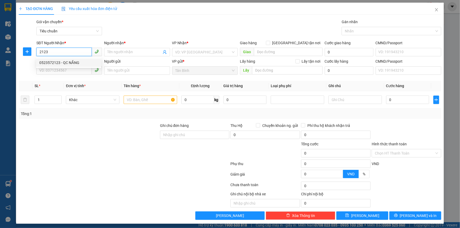
click at [83, 60] on div "0523572123 - QC NẮNG" at bounding box center [68, 63] width 59 height 6
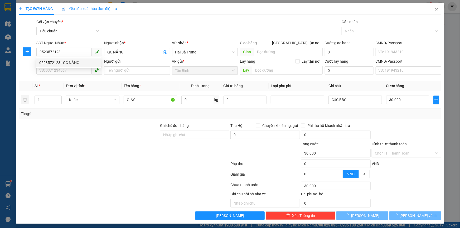
click at [84, 67] on div "0523572123 0523572123 - QC NẮNG" at bounding box center [68, 63] width 65 height 11
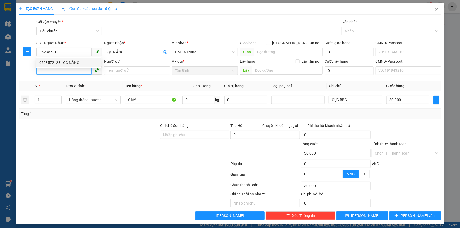
click at [84, 69] on input "SĐT Người Gửi" at bounding box center [63, 70] width 55 height 8
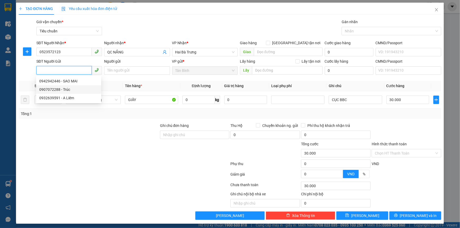
click at [75, 88] on div "0907072288 - Trúc" at bounding box center [68, 90] width 59 height 6
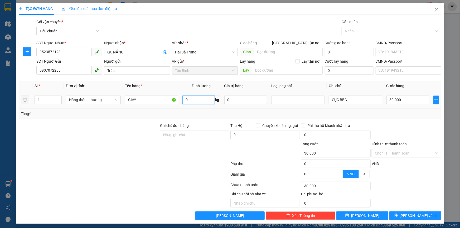
click at [201, 100] on input "0" at bounding box center [199, 100] width 32 height 8
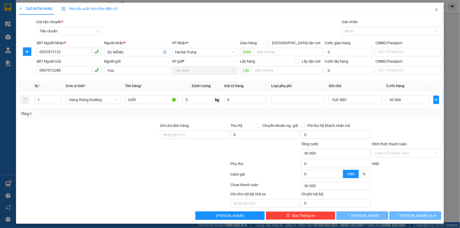
click at [185, 117] on div "Tổng: 1" at bounding box center [230, 114] width 423 height 10
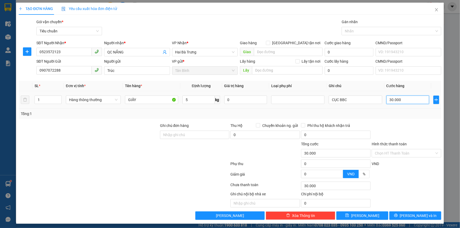
click at [393, 102] on input "30.000" at bounding box center [408, 100] width 43 height 8
click at [394, 214] on button "[PERSON_NAME] và In" at bounding box center [416, 216] width 52 height 8
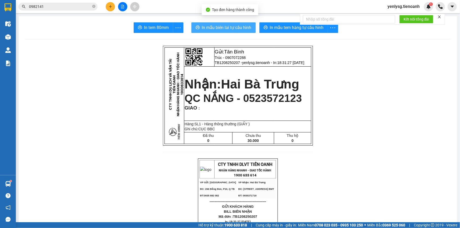
click at [227, 32] on button "In mẫu biên lai tự cấu hình" at bounding box center [224, 27] width 64 height 11
click at [227, 29] on span "In mẫu biên lai tự cấu hình" at bounding box center [227, 27] width 50 height 7
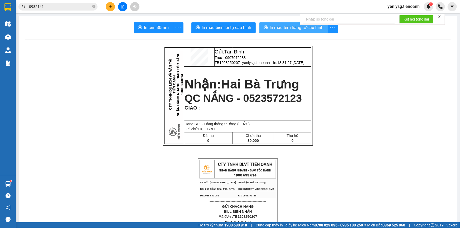
click at [278, 30] on span "In mẫu tem hàng tự cấu hình" at bounding box center [297, 27] width 54 height 7
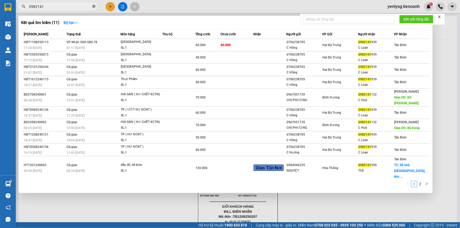
click at [97, 6] on span "0982141" at bounding box center [57, 7] width 79 height 8
click at [94, 7] on icon "close-circle" at bounding box center [93, 6] width 3 height 3
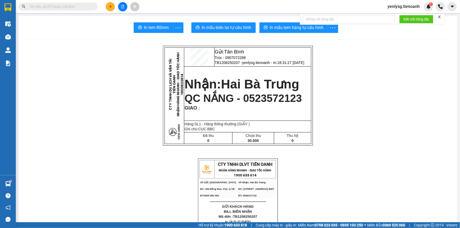
click at [80, 5] on input "text" at bounding box center [60, 7] width 62 height 6
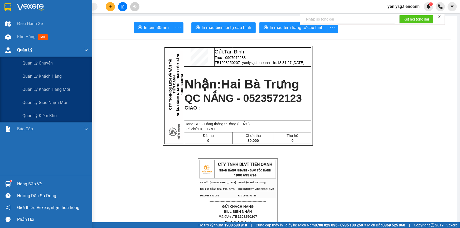
click at [0, 44] on div "Quản Lý" at bounding box center [46, 50] width 92 height 13
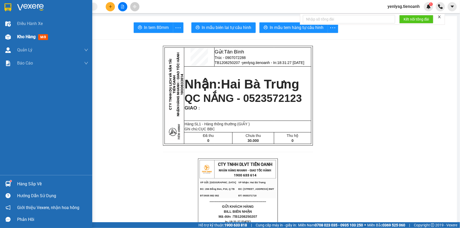
click at [3, 37] on div "Kho hàng mới" at bounding box center [46, 36] width 92 height 13
click at [67, 39] on div "Kho hàng mới" at bounding box center [52, 36] width 71 height 13
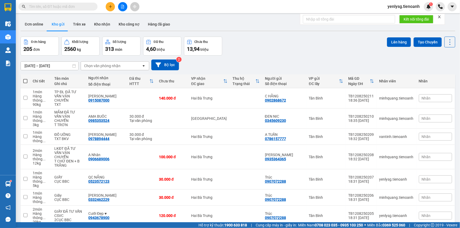
click at [165, 64] on button "Bộ lọc" at bounding box center [165, 65] width 28 height 11
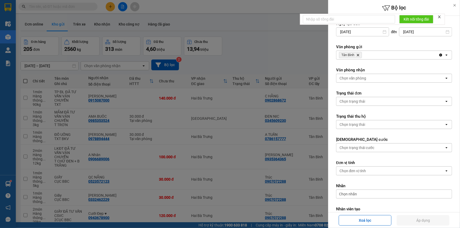
click at [340, 100] on div "Chọn trạng thái" at bounding box center [353, 101] width 26 height 5
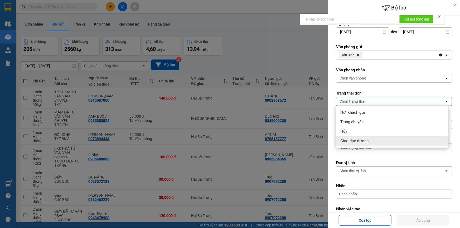
click at [356, 139] on span "Giao dọc đường" at bounding box center [355, 141] width 28 height 5
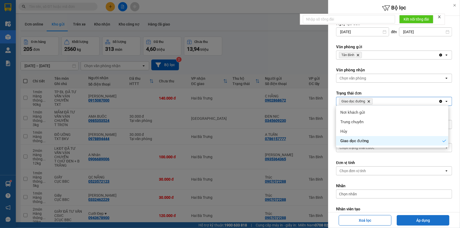
click at [420, 221] on button "Áp dụng" at bounding box center [423, 221] width 53 height 11
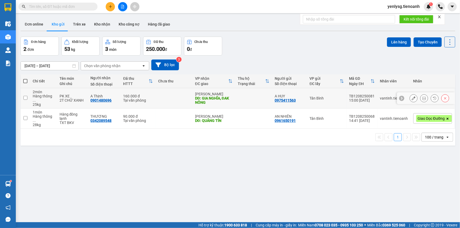
click at [147, 99] on div "Tại văn phòng" at bounding box center [138, 100] width 30 height 4
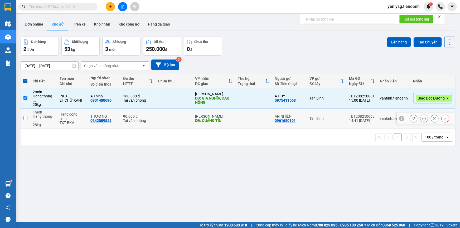
click at [151, 118] on div "90.000 đ" at bounding box center [138, 117] width 30 height 4
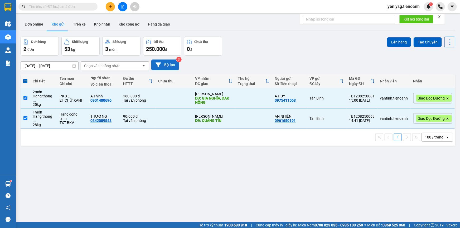
click at [161, 61] on button "Bộ lọc" at bounding box center [165, 65] width 28 height 11
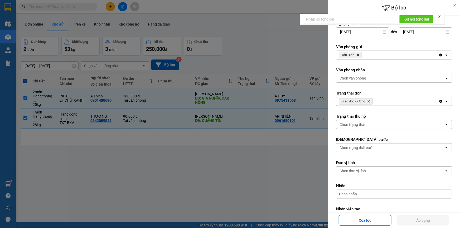
click at [232, 178] on div at bounding box center [230, 114] width 460 height 228
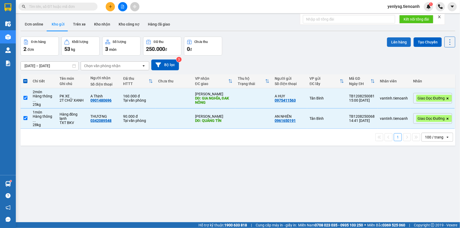
click at [392, 40] on button "Lên hàng" at bounding box center [399, 41] width 24 height 9
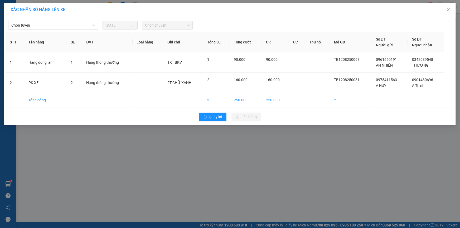
click at [75, 20] on div "Chọn tuyến [DATE] Chọn chuyến" at bounding box center [230, 23] width 449 height 11
click at [74, 23] on span "Chọn tuyến" at bounding box center [53, 25] width 84 height 8
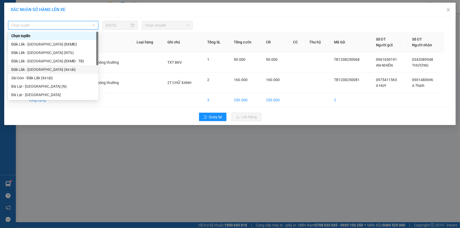
scroll to position [59, 0]
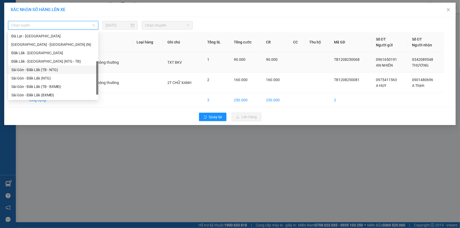
drag, startPoint x: 44, startPoint y: 71, endPoint x: 53, endPoint y: 68, distance: 9.7
click at [45, 71] on div "Sài Gòn - Đăk Lăk (TB - NTG)" at bounding box center [53, 70] width 84 height 6
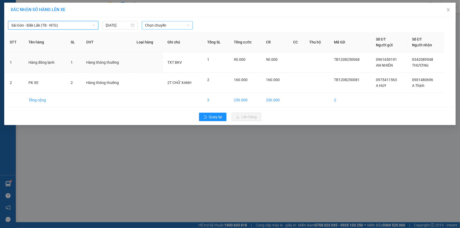
click at [149, 25] on span "Chọn chuyến" at bounding box center [167, 25] width 45 height 8
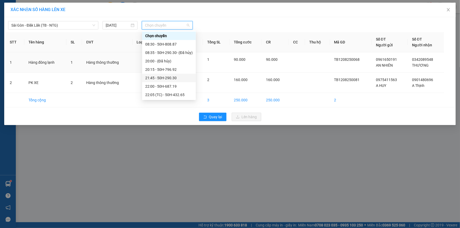
click at [163, 79] on div "21:45 - 50H-290.30" at bounding box center [168, 78] width 47 height 6
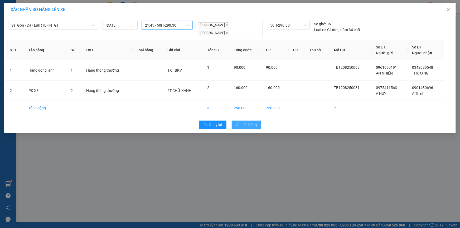
click at [258, 123] on button "Lên hàng" at bounding box center [247, 125] width 30 height 8
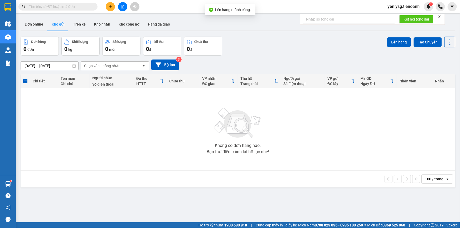
click at [168, 61] on button "Bộ lọc" at bounding box center [165, 65] width 28 height 11
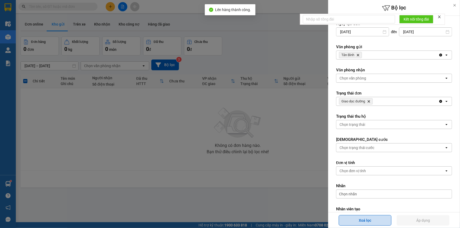
click at [347, 219] on button "Xoá lọc" at bounding box center [365, 221] width 53 height 11
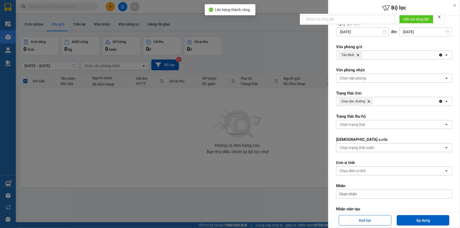
click at [237, 194] on div at bounding box center [230, 114] width 460 height 228
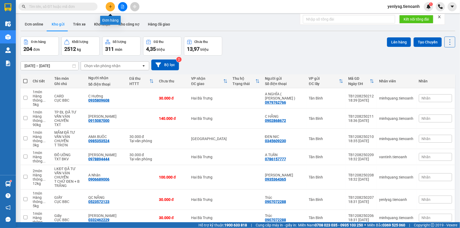
click at [110, 8] on button at bounding box center [110, 6] width 9 height 9
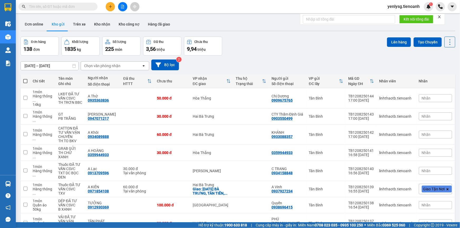
click at [71, 8] on input "text" at bounding box center [60, 7] width 62 height 6
click at [109, 6] on icon "plus" at bounding box center [111, 7] width 4 height 4
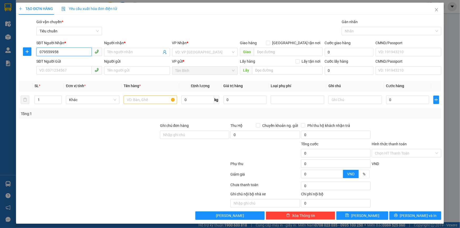
type input "0795599586"
click at [79, 61] on div "0795599586 - A Việt" at bounding box center [68, 63] width 59 height 6
type input "A Việt"
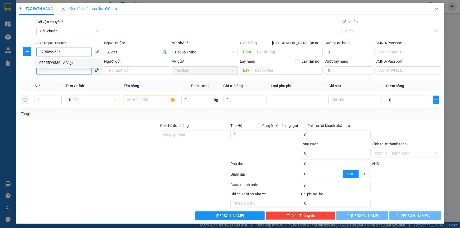
type input "40.000"
type input "0795599586"
click at [80, 70] on input "SĐT Người Gửi" at bounding box center [63, 70] width 55 height 8
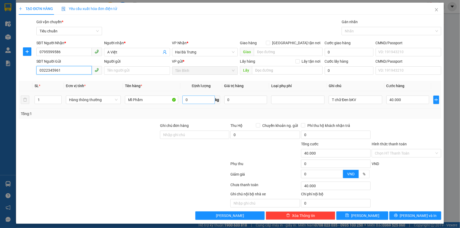
type input "0322345961"
click at [199, 102] on input "0" at bounding box center [199, 100] width 32 height 8
type input "29"
click at [190, 118] on div "Tổng: 1" at bounding box center [230, 114] width 423 height 10
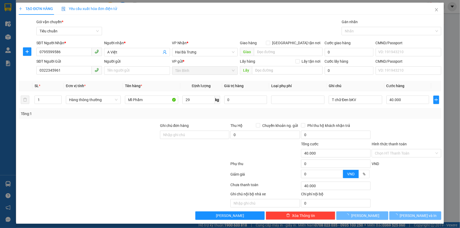
type input "65.000"
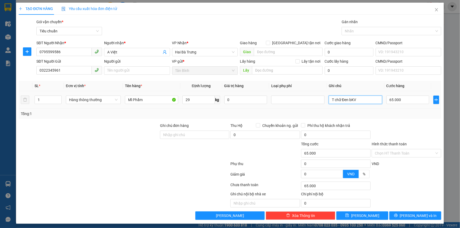
click at [365, 102] on input "T chữ Đen bKV" at bounding box center [355, 100] width 53 height 8
type input "T CHỮ XANH BKV"
click at [400, 103] on input "65.000" at bounding box center [408, 100] width 43 height 8
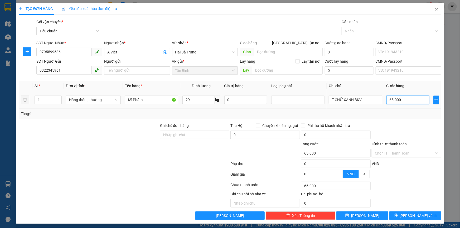
type input "7"
type input "70"
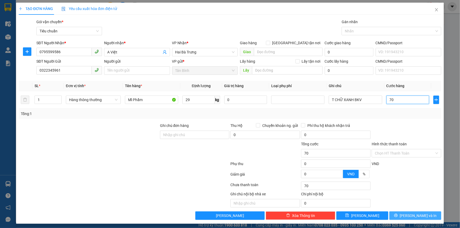
type input "70"
type input "70.000"
click at [408, 215] on span "[PERSON_NAME] và In" at bounding box center [418, 216] width 37 height 6
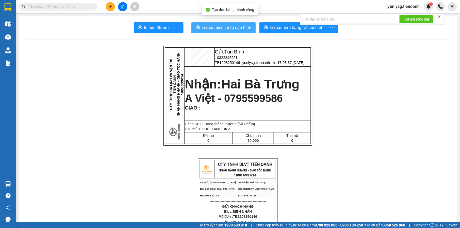
click at [226, 33] on button "In mẫu biên lai tự cấu hình" at bounding box center [224, 27] width 64 height 11
click at [226, 31] on button "In mẫu biên lai tự cấu hình" at bounding box center [224, 27] width 64 height 11
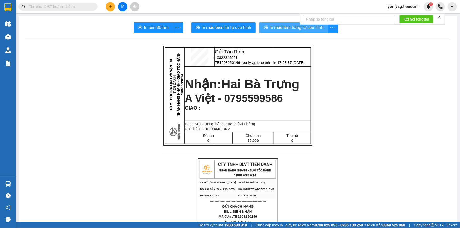
click at [266, 29] on icon "printer" at bounding box center [266, 28] width 4 height 4
click at [58, 7] on input "text" at bounding box center [60, 7] width 62 height 6
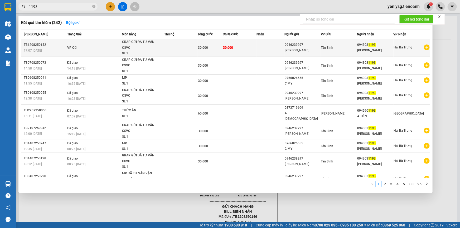
type input "1193"
click at [313, 44] on div "0946239297" at bounding box center [303, 45] width 36 height 6
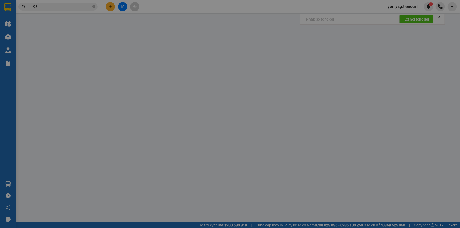
type input "0943031193"
type input "[PERSON_NAME]"
type input "0946239297"
type input "[PERSON_NAME]"
type input "30.000"
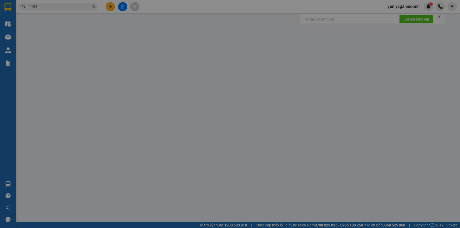
type input "30.000"
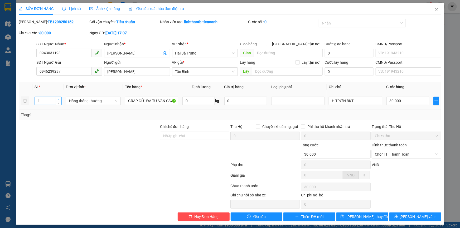
click at [59, 98] on span "up" at bounding box center [58, 99] width 3 height 3
type input "2"
click at [402, 103] on input "30.000" at bounding box center [408, 101] width 43 height 8
type input "6"
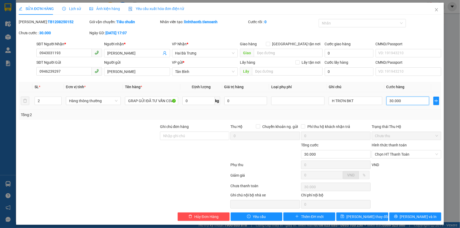
type input "6"
type input "60"
type input "60.000"
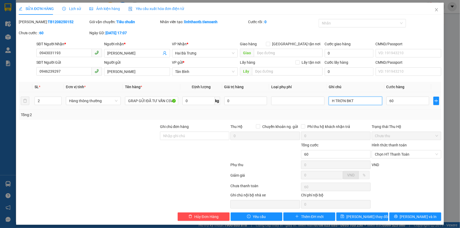
type input "60.000"
click at [355, 101] on input "H TRƠN BKT" at bounding box center [355, 101] width 53 height 8
click at [354, 101] on input "H TRƠN BKT" at bounding box center [355, 101] width 53 height 8
click at [357, 99] on input "H TRƠN BKT" at bounding box center [355, 101] width 53 height 8
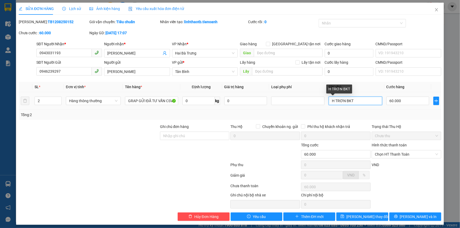
click at [359, 98] on input "H TRƠN BKT" at bounding box center [355, 101] width 53 height 8
drag, startPoint x: 352, startPoint y: 102, endPoint x: 294, endPoint y: 102, distance: 57.5
click at [294, 102] on tr "2 Hàng thông thường GRAP GỬI ĐÃ TƯ VẤN CSVC 0 kg 0 H TRƠN BKT2T TRƠN 60.000" at bounding box center [230, 101] width 423 height 18
type input "2T TRƠN"
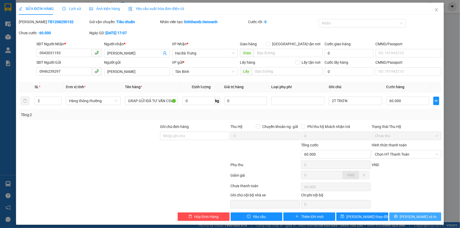
click at [414, 215] on span "[PERSON_NAME] và In" at bounding box center [418, 217] width 37 height 6
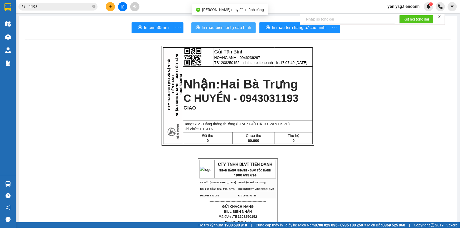
click at [231, 31] on span "In mẫu biên lai tự cấu hình" at bounding box center [227, 27] width 50 height 7
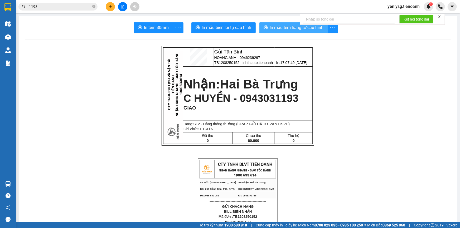
click at [290, 30] on span "In mẫu tem hàng tự cấu hình" at bounding box center [297, 27] width 54 height 7
click at [53, 6] on input "1193" at bounding box center [60, 7] width 62 height 6
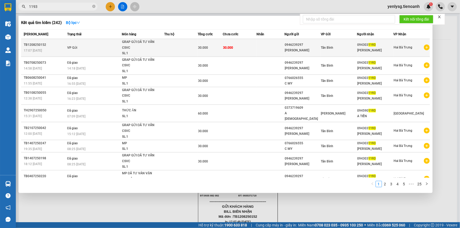
click at [196, 53] on tr "TB1208250152 17:07 - 12/08 VP Gửi GRAP GỬI ĐÃ TƯ VẤN CSVC SL: 1 30.000 30.000 0…" at bounding box center [225, 48] width 409 height 18
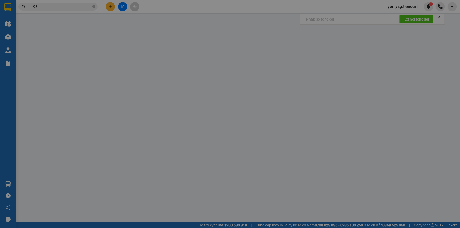
type input "0943031193"
type input "[PERSON_NAME]"
type input "0946239297"
type input "[PERSON_NAME]"
type input "60.000"
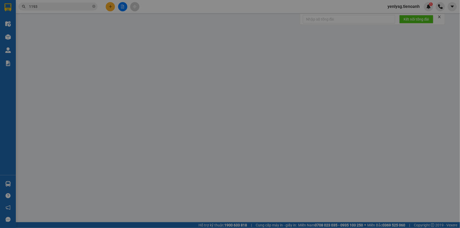
type input "60.000"
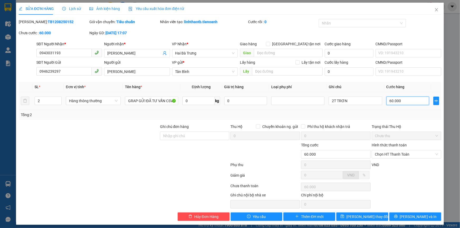
click at [388, 99] on input "60.000" at bounding box center [408, 101] width 43 height 8
type input "3"
type input "30"
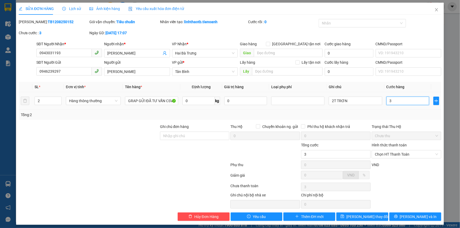
type input "30"
type input "30.000"
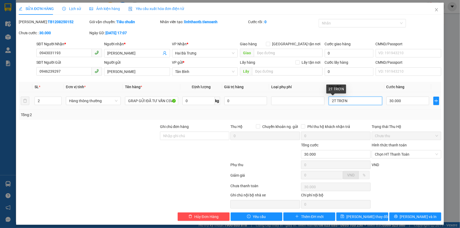
click at [333, 103] on input "2T TRƠN" at bounding box center [355, 101] width 53 height 8
type input "T TRƠN"
type input "1"
click at [59, 100] on span "Decrease Value" at bounding box center [59, 102] width 6 height 5
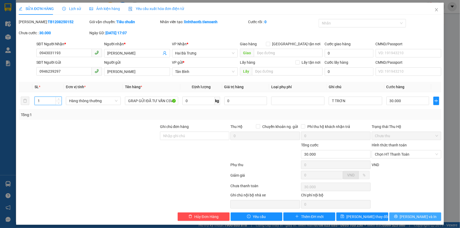
click at [398, 214] on button "[PERSON_NAME] và In" at bounding box center [416, 217] width 52 height 8
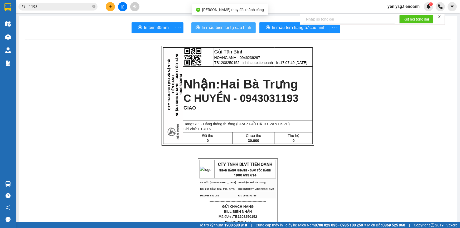
click at [239, 32] on button "In mẫu biên lai tự cấu hình" at bounding box center [224, 27] width 64 height 11
click at [239, 31] on button "In mẫu biên lai tự cấu hình" at bounding box center [224, 27] width 64 height 11
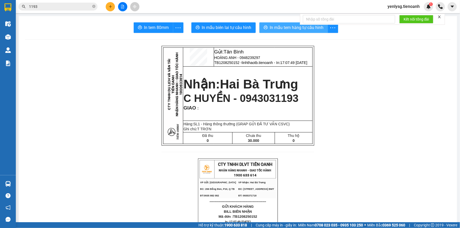
click at [270, 30] on span "In mẫu tem hàng tự cấu hình" at bounding box center [297, 27] width 54 height 7
click at [240, 58] on span "HOÀNG ANH - 0946239297" at bounding box center [237, 58] width 46 height 4
copy span "0946239297"
click at [108, 6] on button at bounding box center [110, 6] width 9 height 9
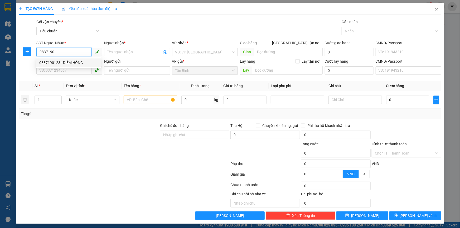
click at [60, 59] on div "0837190123 - DIỄM HỒNG" at bounding box center [68, 63] width 65 height 8
type input "0837190123"
type input "DIỄM HỒNG"
type input "30.000"
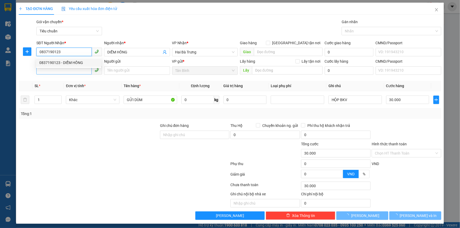
type input "0837190123"
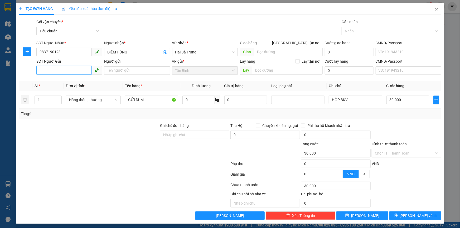
click at [64, 71] on input "SĐT Người Gửi" at bounding box center [63, 70] width 55 height 8
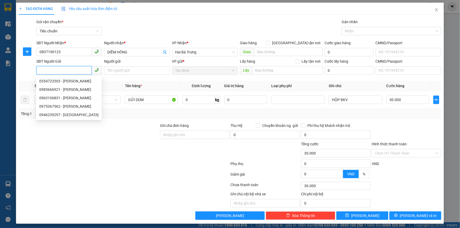
paste input "0946239297"
type input "0946239297"
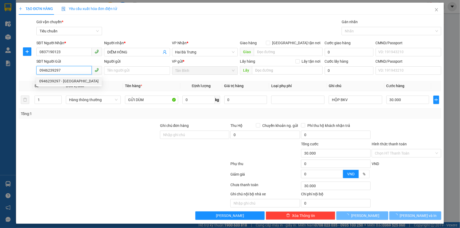
click at [89, 82] on div "0946239297 - HOÀNG ANH" at bounding box center [68, 81] width 59 height 6
type input "[PERSON_NAME]"
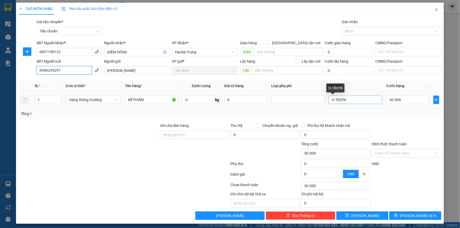
type input "0946239297"
drag, startPoint x: 332, startPoint y: 100, endPoint x: 313, endPoint y: 100, distance: 18.5
click at [313, 100] on tr "1 Hàng thông thường MĨ PHẨM 0 kg 0 H TRƠN 30.000" at bounding box center [230, 100] width 423 height 18
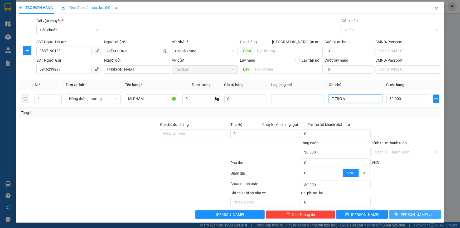
scroll to position [2, 0]
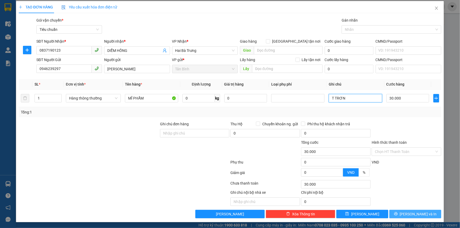
type input "T TRƠN"
click at [398, 211] on button "[PERSON_NAME] và In" at bounding box center [416, 214] width 52 height 8
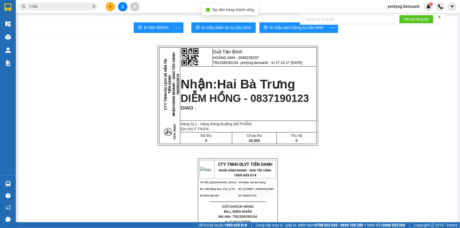
click at [219, 39] on div at bounding box center [238, 39] width 426 height 0
click at [219, 30] on span "In mẫu biên lai tự cấu hình" at bounding box center [227, 27] width 50 height 7
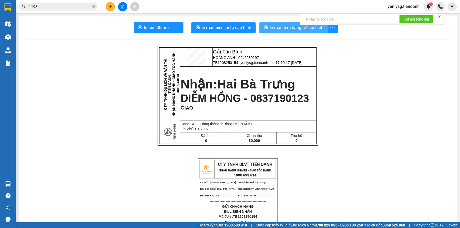
click at [270, 30] on span "In mẫu tem hàng tự cấu hình" at bounding box center [297, 27] width 54 height 7
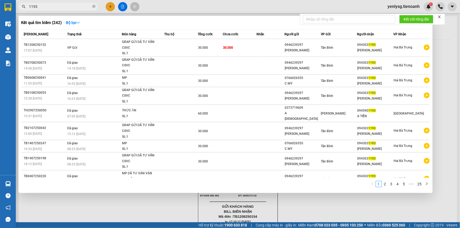
click at [73, 5] on input "1193" at bounding box center [60, 7] width 62 height 6
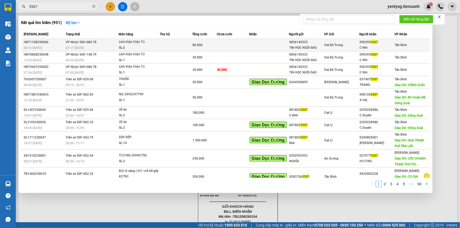
type input "5507"
click at [172, 45] on td at bounding box center [176, 45] width 32 height 12
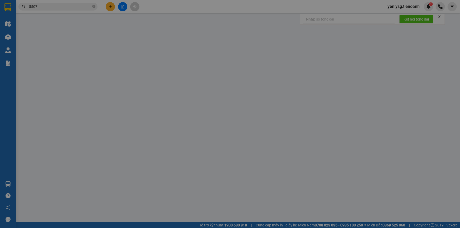
type input "0903955507"
type input "C Nhi"
type input "0856140333"
type input "TIN HỌC NGÔI SAO"
type input "80.000"
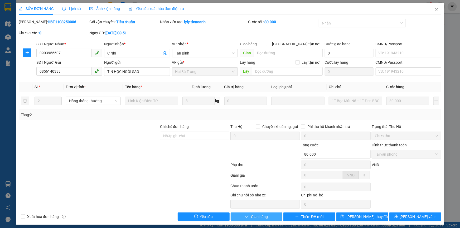
click at [251, 216] on span "Giao hàng" at bounding box center [259, 217] width 17 height 6
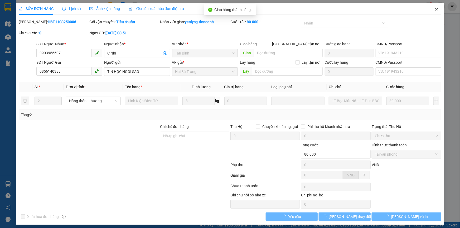
click at [435, 12] on icon "close" at bounding box center [437, 10] width 4 height 4
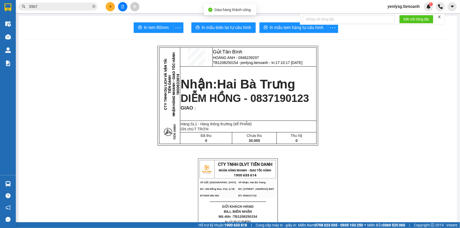
click at [72, 6] on input "5507" at bounding box center [60, 7] width 62 height 6
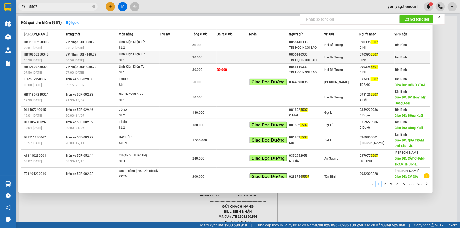
click at [108, 57] on td "VP Nhận 50H-148.79 06:59 - 09/08" at bounding box center [91, 57] width 54 height 12
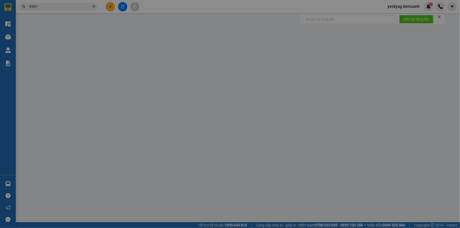
type input "0903955507"
type input "C Nhi"
type input "0856140333"
type input "TIN HỌC NGÔI SAO"
type input "30.000"
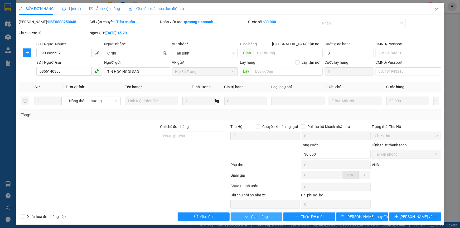
click at [239, 214] on button "Giao hàng" at bounding box center [257, 217] width 52 height 8
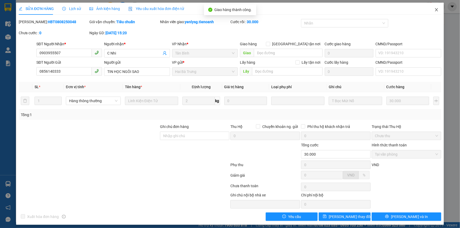
click at [435, 12] on icon "close" at bounding box center [437, 10] width 4 height 4
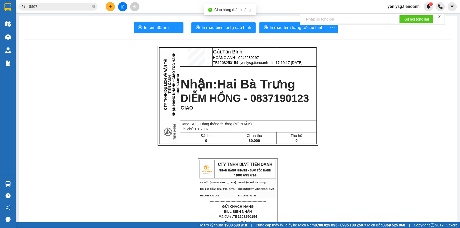
click at [81, 6] on input "5507" at bounding box center [60, 7] width 62 height 6
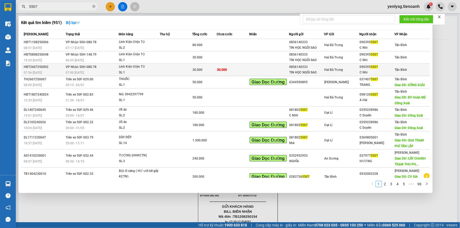
click at [58, 68] on div "HBT2607250002" at bounding box center [44, 67] width 40 height 6
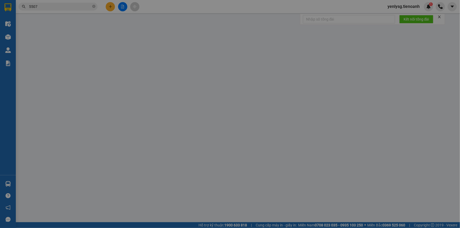
type input "0903955507"
type input "C Nhi"
type input "0856140333"
type input "TIN HỌC NGÔI SAO"
type input "30.000"
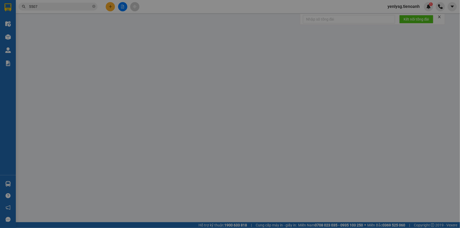
type input "30.000"
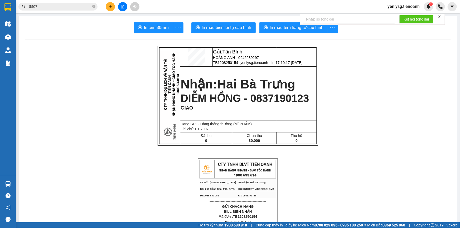
click at [108, 8] on button at bounding box center [110, 6] width 9 height 9
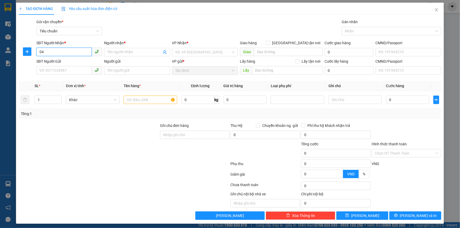
type input "0"
drag, startPoint x: 85, startPoint y: 65, endPoint x: 82, endPoint y: 73, distance: 9.3
click at [85, 66] on div "0967100453 - LAB NAM LÂM" at bounding box center [68, 63] width 65 height 8
type input "0967100453"
type input "LAB NAM LÂM"
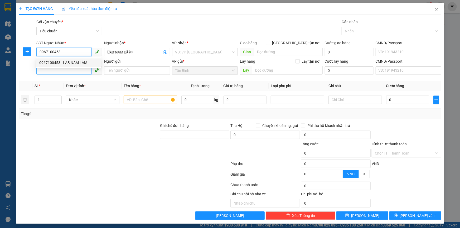
type input "0967100453"
click at [82, 73] on input "SĐT Người Gửi" at bounding box center [63, 70] width 55 height 8
type input "30.000"
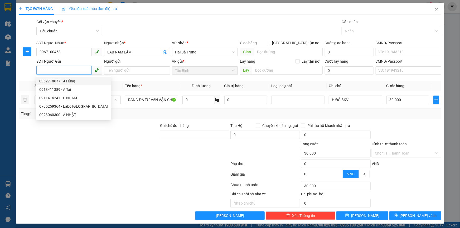
click at [72, 81] on div "0362718677 - A Hùng" at bounding box center [73, 81] width 69 height 6
type input "0362718677"
type input "A Hùng"
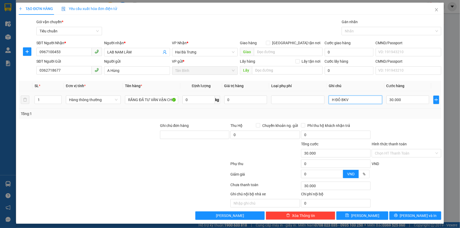
drag, startPoint x: 340, startPoint y: 100, endPoint x: 321, endPoint y: 106, distance: 19.9
click at [321, 106] on tr "1 Hàng thông thường RĂNG ĐÃ TƯ VẤN VẬN CHUYỂN 0 kg 0 H ĐỎ BKV 30.000" at bounding box center [230, 100] width 423 height 18
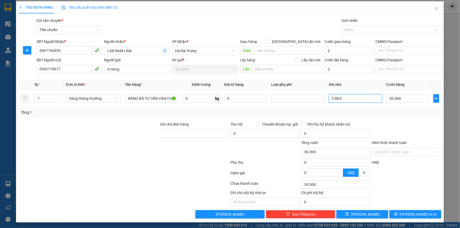
scroll to position [2, 0]
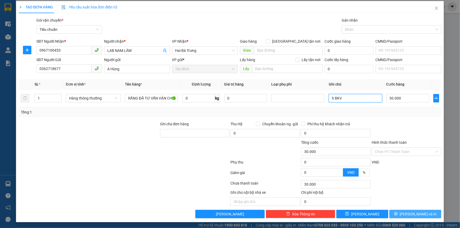
type input "h BKV"
click at [397, 214] on button "[PERSON_NAME] và In" at bounding box center [416, 214] width 52 height 8
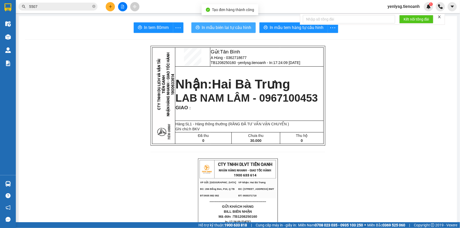
click at [217, 24] on span "In mẫu biên lai tự cấu hình" at bounding box center [227, 27] width 50 height 7
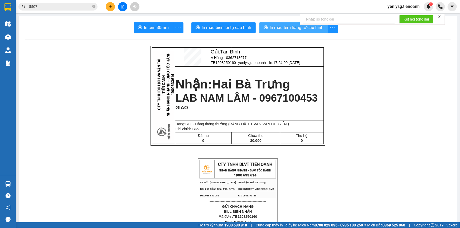
click at [265, 24] on button "In mẫu tem hàng tự cấu hình" at bounding box center [294, 27] width 69 height 11
click at [108, 7] on button at bounding box center [110, 6] width 9 height 9
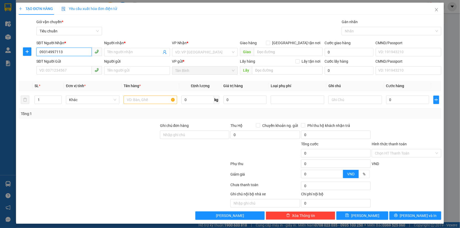
click at [50, 51] on input "09314997113" at bounding box center [63, 52] width 55 height 8
type input "0934997113"
click at [80, 63] on div "0934997113 - HẢI" at bounding box center [68, 63] width 59 height 6
type input "HẢI"
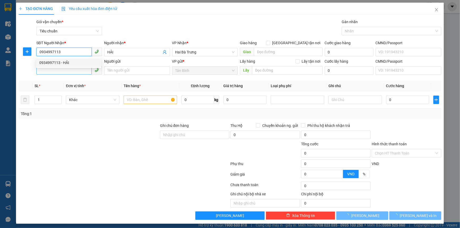
type input "30.000"
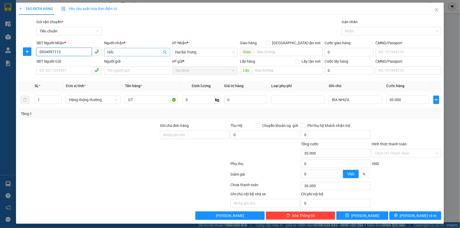
type input "0934997113"
click at [107, 53] on input "HẢI" at bounding box center [134, 52] width 54 height 6
type input "A HẢI"
click at [72, 69] on input "SĐT Người Gửi" at bounding box center [63, 70] width 55 height 8
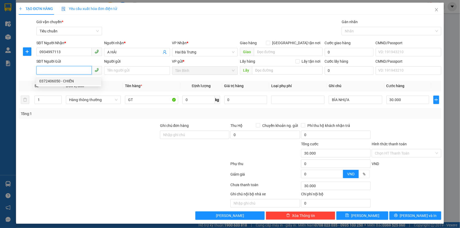
click at [85, 84] on div "0372406050 - CHIẾN" at bounding box center [68, 81] width 59 height 6
type input "0372406050"
type input "CHIẾN"
click at [361, 108] on td "BÌA NHỰA" at bounding box center [356, 100] width 58 height 18
click at [359, 102] on div "BÌA NHỰA" at bounding box center [355, 100] width 53 height 11
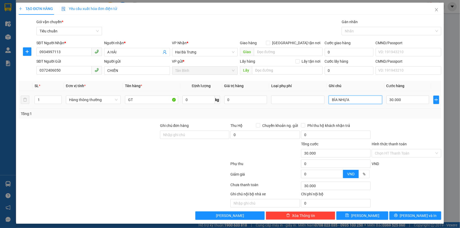
click at [359, 102] on input "BÌA NHỰA" at bounding box center [355, 100] width 53 height 8
type input "T"
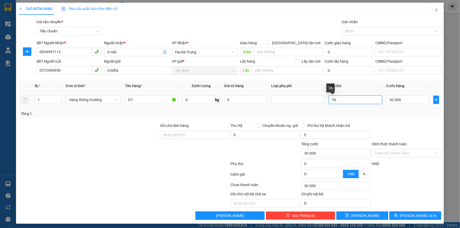
type input "T"
type input "THÙNG BỌC MÚT DẸP"
click at [156, 101] on input "GT" at bounding box center [151, 100] width 53 height 8
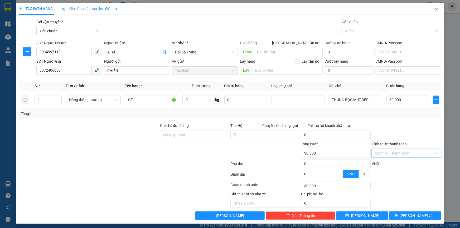
drag, startPoint x: 395, startPoint y: 154, endPoint x: 395, endPoint y: 163, distance: 8.7
click at [395, 161] on div "Transit Pickup Surcharge Ids Transit Deliver Surcharge Ids Transit Deliver Surc…" at bounding box center [230, 119] width 423 height 201
click at [395, 165] on div "Tại văn phòng" at bounding box center [403, 164] width 63 height 6
type input "0"
click at [400, 213] on button "[PERSON_NAME] và In" at bounding box center [416, 216] width 52 height 8
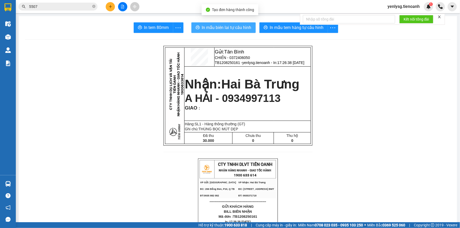
click at [220, 25] on span "In mẫu biên lai tự cấu hình" at bounding box center [227, 27] width 50 height 7
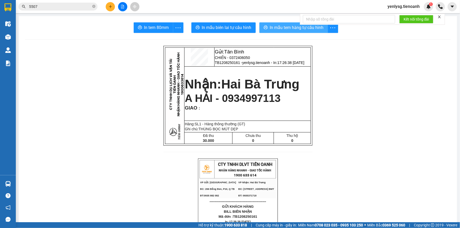
click at [272, 30] on span "In mẫu tem hàng tự cấu hình" at bounding box center [297, 27] width 54 height 7
click at [109, 7] on icon "plus" at bounding box center [111, 7] width 4 height 4
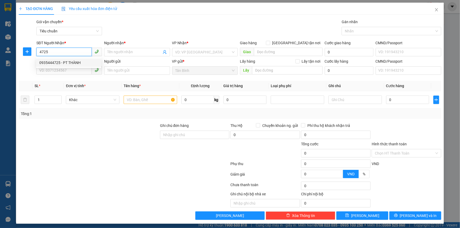
click at [88, 60] on div "0935444725 - PT THÀNH" at bounding box center [68, 63] width 59 height 6
type input "0935444725"
type input "PT THÀNH"
type input "0935444725"
click at [76, 73] on input "SĐT Người Gửi" at bounding box center [63, 70] width 55 height 8
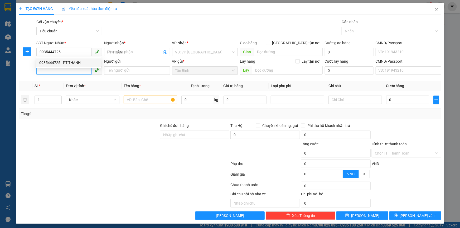
type input "60.000"
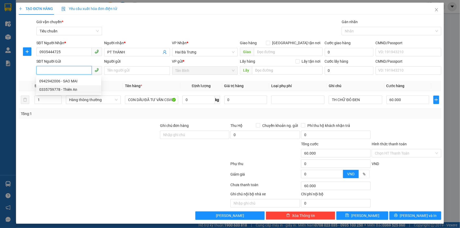
click at [73, 92] on div "0335759778 - Thiên An" at bounding box center [68, 90] width 59 height 6
type input "0335759778"
type input "Thiên An"
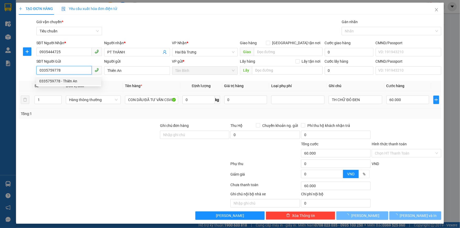
type input "30.000"
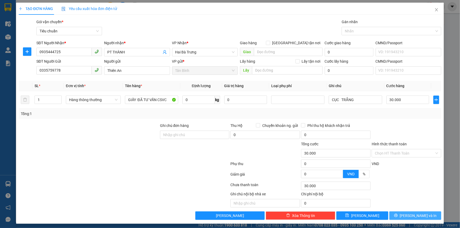
click at [398, 214] on icon "printer" at bounding box center [396, 216] width 4 height 4
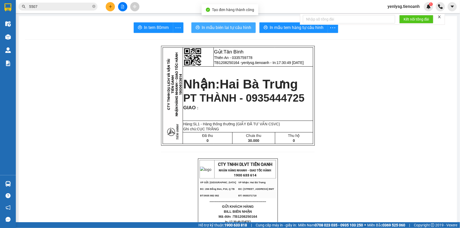
click at [240, 26] on span "In mẫu biên lai tự cấu hình" at bounding box center [227, 27] width 50 height 7
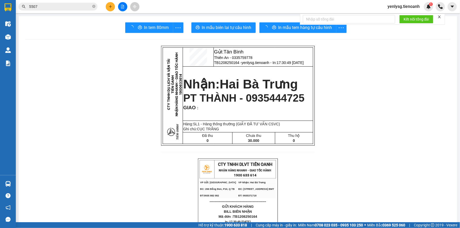
click at [293, 28] on span "In mẫu tem hàng tự cấu hình" at bounding box center [297, 27] width 54 height 7
click at [440, 18] on icon "close" at bounding box center [440, 17] width 4 height 4
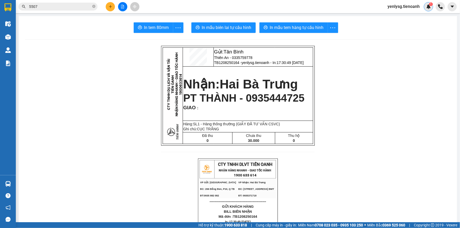
click at [431, 7] on img at bounding box center [429, 6] width 5 height 5
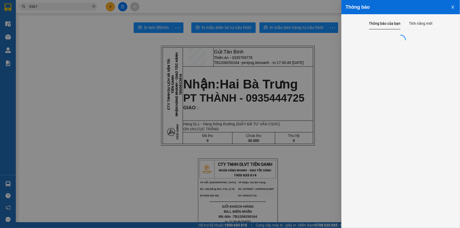
click at [215, 94] on div at bounding box center [230, 114] width 460 height 228
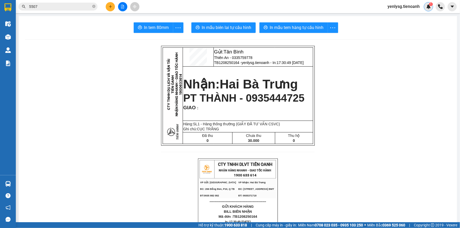
click at [427, 10] on div "1" at bounding box center [428, 6] width 9 height 9
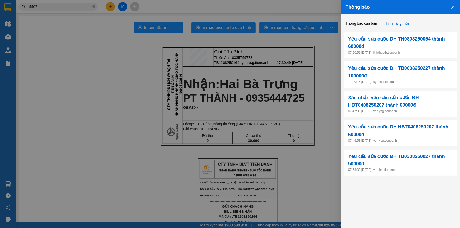
click at [405, 23] on div "Tính năng mới" at bounding box center [397, 24] width 23 height 6
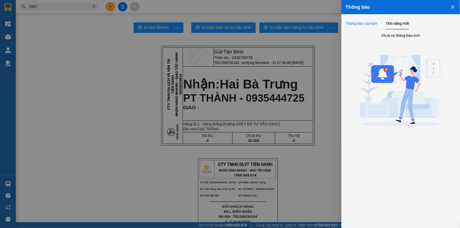
click at [366, 28] on div "Thông báo của bạn" at bounding box center [362, 23] width 32 height 12
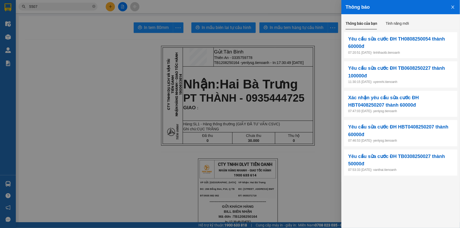
click at [240, 79] on div at bounding box center [230, 114] width 460 height 228
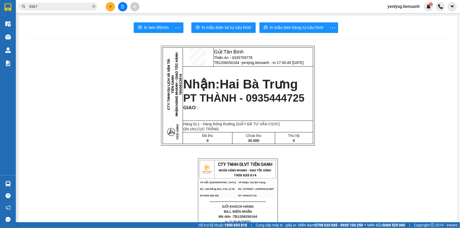
click at [111, 8] on icon "plus" at bounding box center [111, 7] width 4 height 4
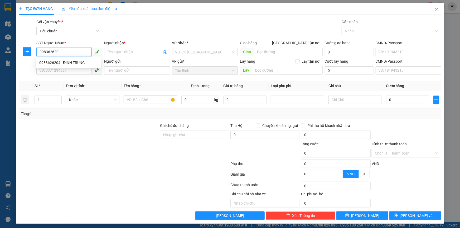
type input "0983626204"
click at [59, 62] on div "0983626204 - ĐÌNH TRUNG" at bounding box center [68, 63] width 59 height 6
type input "ĐÌNH TRUNG"
type input "241106802"
type input "40.000"
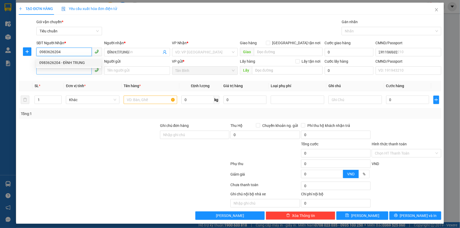
type input "40.000"
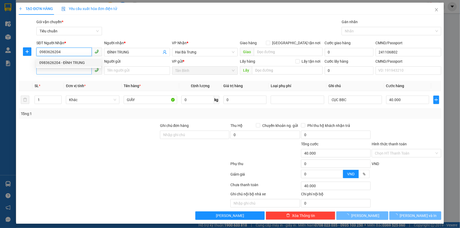
type input "0983626204"
click at [63, 69] on input "SĐT Người Gửi" at bounding box center [63, 70] width 55 height 8
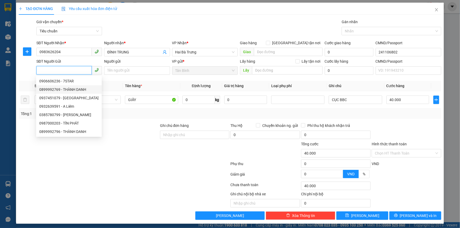
drag, startPoint x: 64, startPoint y: 90, endPoint x: 73, endPoint y: 85, distance: 9.5
click at [65, 90] on div "0899992769 - THÀNH DANH" at bounding box center [68, 90] width 59 height 6
type input "0899992769"
type input "THÀNH DANH"
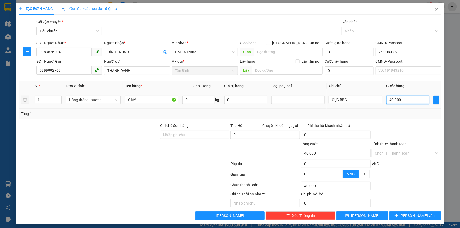
click at [392, 100] on input "40.000" at bounding box center [408, 100] width 43 height 8
type input "3"
type input "30"
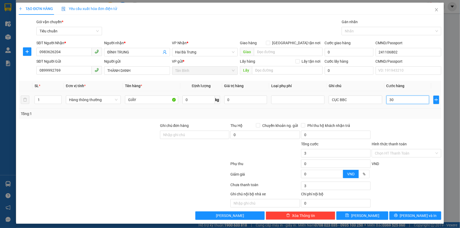
type input "30"
type input "30.000"
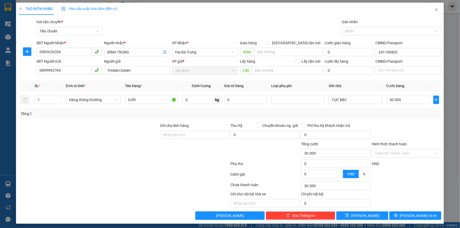
click at [383, 112] on div "Tổng: 1" at bounding box center [230, 114] width 419 height 6
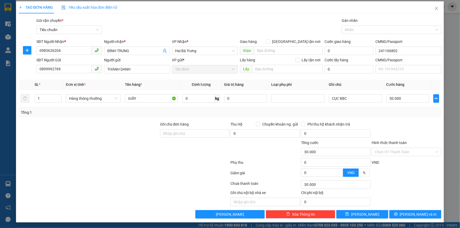
scroll to position [2, 0]
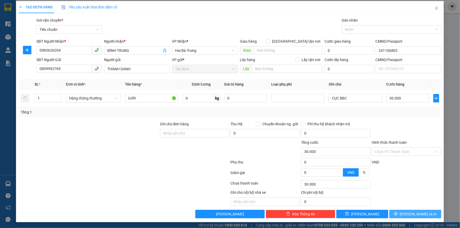
click at [403, 216] on button "[PERSON_NAME] và In" at bounding box center [416, 214] width 52 height 8
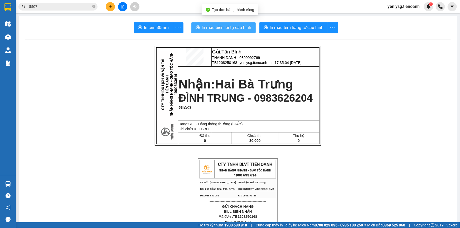
click at [203, 32] on button "In mẫu biên lai tự cấu hình" at bounding box center [224, 27] width 64 height 11
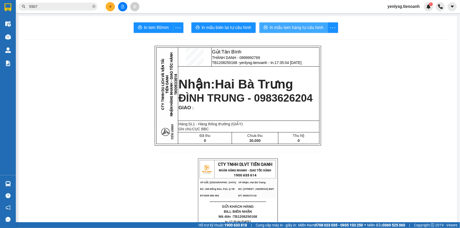
click at [291, 29] on span "In mẫu tem hàng tự cấu hình" at bounding box center [297, 27] width 54 height 7
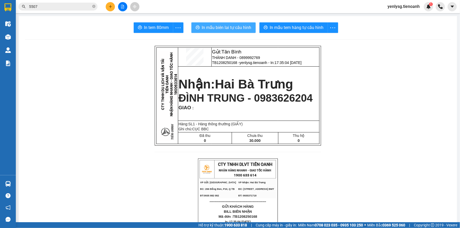
click at [229, 25] on span "In mẫu biên lai tự cấu hình" at bounding box center [227, 27] width 50 height 7
click at [112, 4] on button at bounding box center [110, 6] width 9 height 9
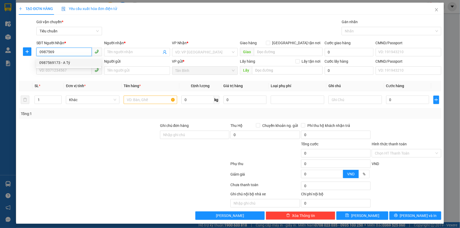
click at [74, 65] on div "0987569173 - A Tý" at bounding box center [68, 63] width 59 height 6
type input "0987569173"
type input "A Tý"
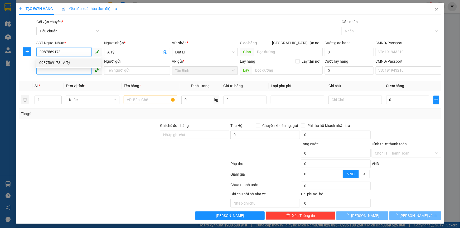
type input "220.000"
type input "0987569173"
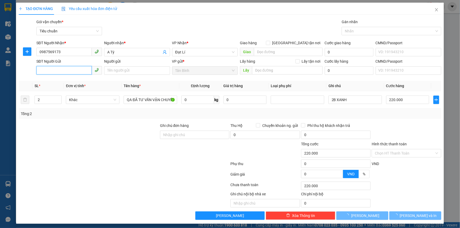
click at [75, 70] on input "SĐT Người Gửi" at bounding box center [63, 70] width 55 height 8
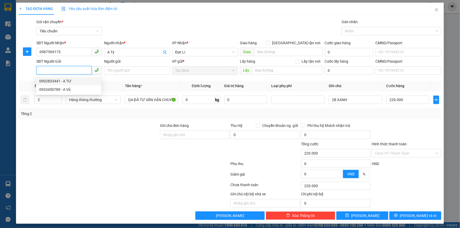
click at [79, 80] on div "0902833441 - A TƯ" at bounding box center [68, 81] width 59 height 6
type input "0902833441"
type input "A TƯ"
click at [90, 104] on div "Hàng thông thường" at bounding box center [93, 100] width 55 height 8
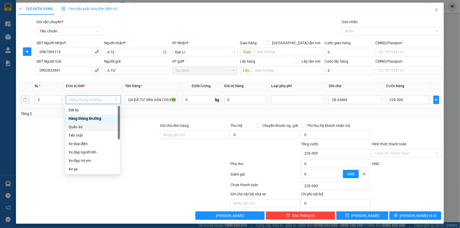
click at [81, 125] on div "Quần áo" at bounding box center [93, 127] width 48 height 6
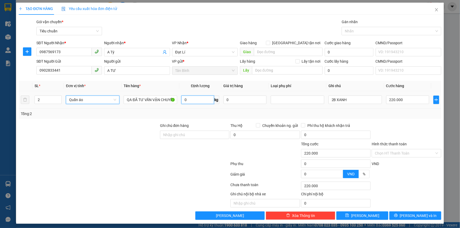
click at [208, 103] on input "0" at bounding box center [198, 100] width 32 height 8
type input "0"
type input "5"
type input "0"
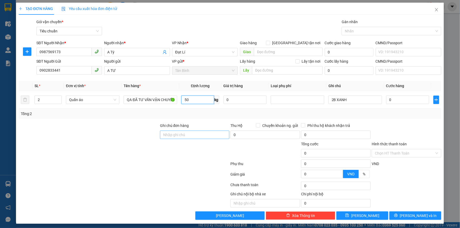
type input "50"
drag, startPoint x: 201, startPoint y: 137, endPoint x: 385, endPoint y: 104, distance: 187.3
click at [201, 137] on input "Ghi chú đơn hàng" at bounding box center [195, 135] width 70 height 8
type input "95.000"
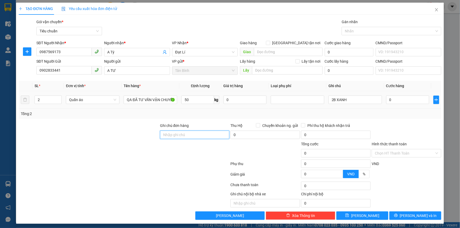
type input "95.000"
click at [394, 102] on input "95.000" at bounding box center [408, 100] width 43 height 8
type input "2"
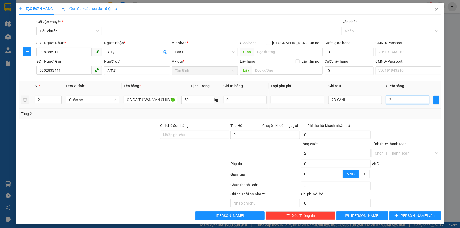
type input "20"
type input "200"
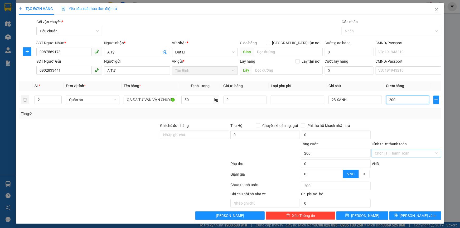
type input "200"
type input "200.000"
click at [380, 154] on input "Hình thức thanh toán" at bounding box center [405, 154] width 60 height 8
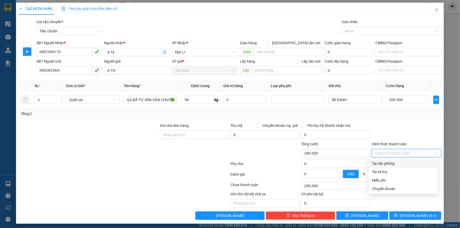
click at [383, 161] on div "Tại văn phòng" at bounding box center [403, 164] width 63 height 6
type input "0"
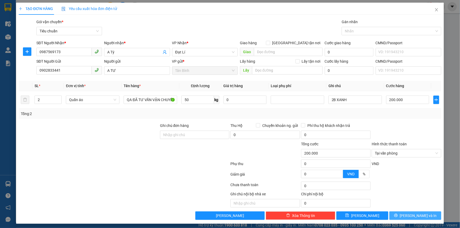
click at [393, 216] on button "[PERSON_NAME] và In" at bounding box center [416, 216] width 52 height 8
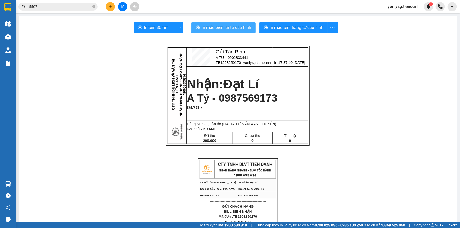
click at [247, 28] on span "In mẫu biên lai tự cấu hình" at bounding box center [227, 27] width 50 height 7
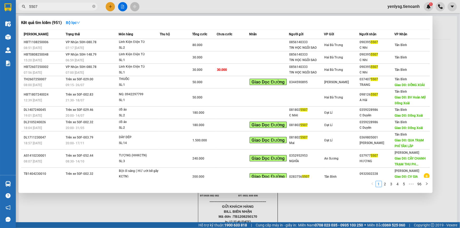
click at [79, 8] on input "5507" at bounding box center [60, 7] width 62 height 6
click at [202, 216] on div at bounding box center [230, 114] width 460 height 228
click at [50, 4] on input "5507" at bounding box center [60, 7] width 62 height 6
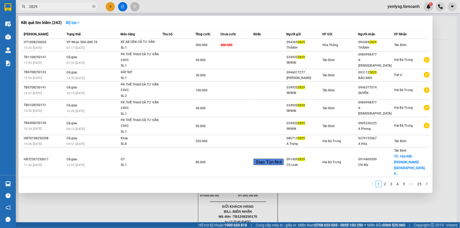
click at [84, 7] on input "2829" at bounding box center [60, 7] width 62 height 6
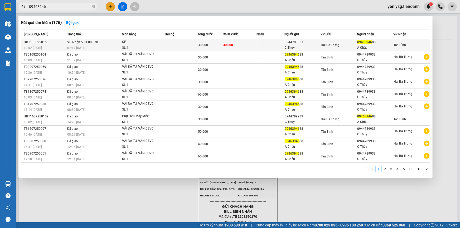
type input "09463946"
click at [135, 45] on div "SL: 1" at bounding box center [142, 48] width 40 height 6
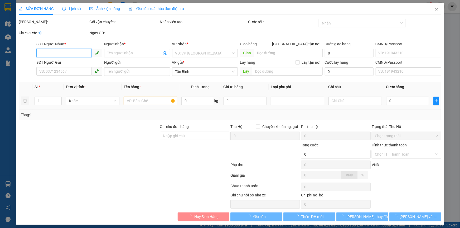
type input "0946394688"
type input "A Châu"
type input "0944789933"
type input "C Thùy"
type input "066185014634"
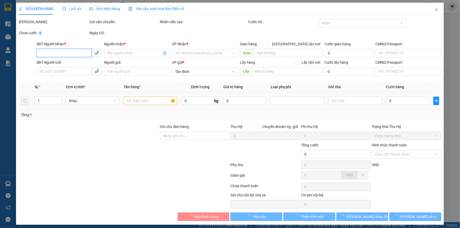
type input "30.000"
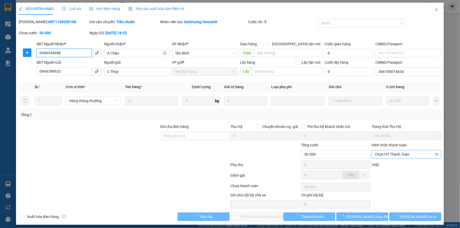
drag, startPoint x: 388, startPoint y: 154, endPoint x: 390, endPoint y: 158, distance: 4.8
click at [389, 154] on span "Chọn HT Thanh Toán" at bounding box center [406, 155] width 63 height 8
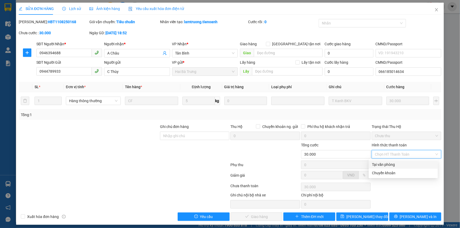
click at [393, 163] on div "Tại văn phòng" at bounding box center [403, 165] width 63 height 6
type input "0"
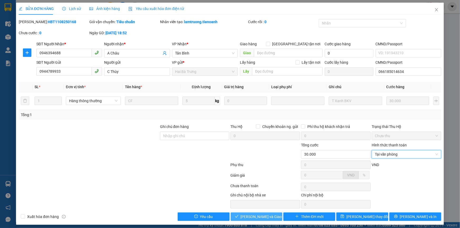
click at [268, 214] on span "[PERSON_NAME] và Giao hàng" at bounding box center [266, 217] width 51 height 6
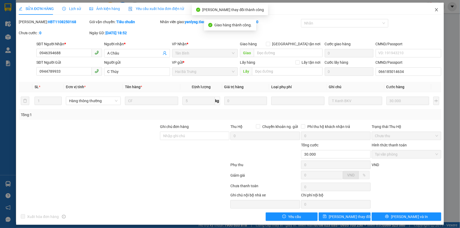
click at [434, 12] on span "Close" at bounding box center [437, 10] width 15 height 15
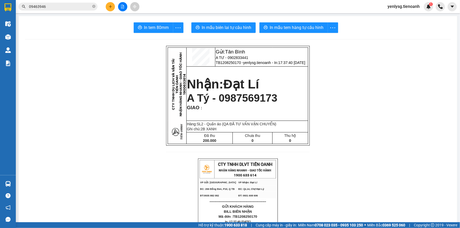
click at [67, 12] on div "Kết quả tìm kiếm ( 175 ) Bộ lọc Mã ĐH Trạng thái Món hàng Thu hộ Tổng cước Chưa…" at bounding box center [230, 6] width 460 height 13
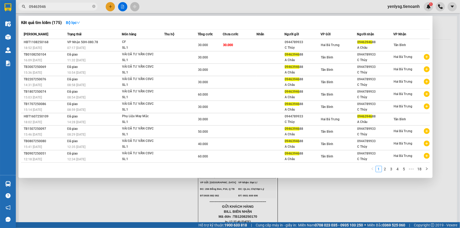
click at [67, 8] on input "09463946" at bounding box center [60, 7] width 62 height 6
click at [428, 10] on div at bounding box center [230, 114] width 460 height 228
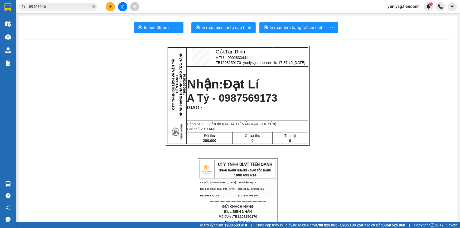
click at [428, 10] on div "1" at bounding box center [428, 6] width 9 height 9
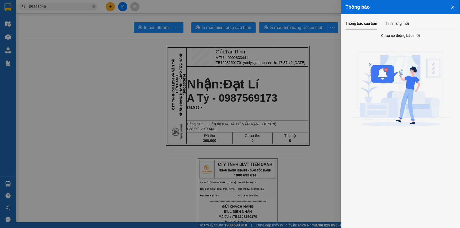
click at [259, 74] on div at bounding box center [230, 114] width 460 height 228
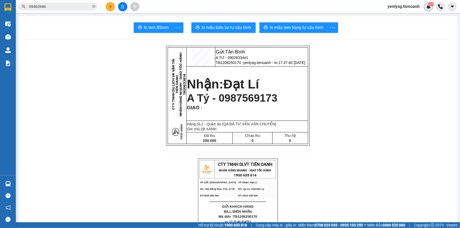
click at [433, 8] on div "NaN" at bounding box center [428, 6] width 9 height 9
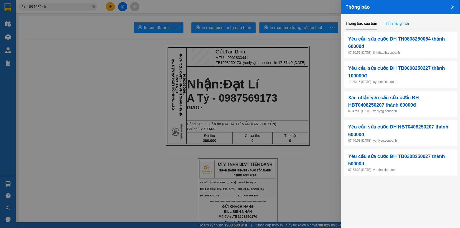
click at [390, 24] on div "Tính năng mới" at bounding box center [397, 24] width 23 height 6
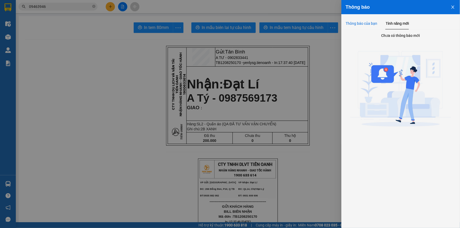
click at [363, 23] on div "Thông báo của bạn" at bounding box center [362, 24] width 32 height 6
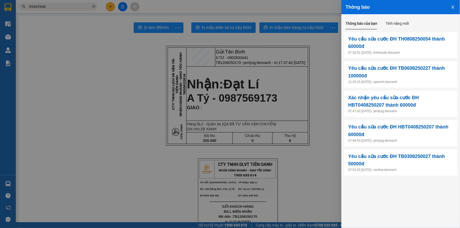
click at [70, 72] on div at bounding box center [230, 114] width 460 height 228
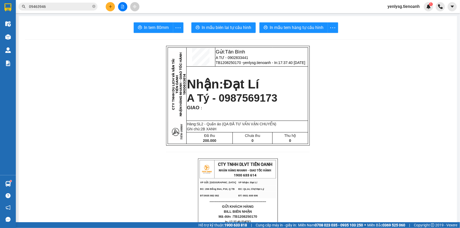
click at [49, 9] on input "09463946" at bounding box center [60, 7] width 62 height 6
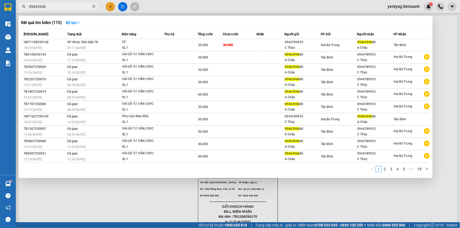
click at [49, 9] on input "09463946" at bounding box center [60, 7] width 62 height 6
click at [92, 7] on icon "close-circle" at bounding box center [93, 6] width 3 height 3
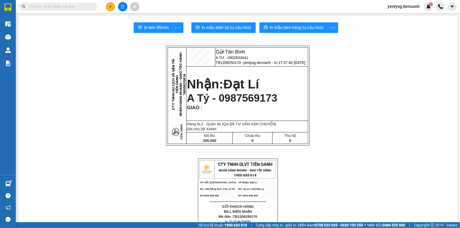
click at [81, 8] on input "text" at bounding box center [60, 7] width 62 height 6
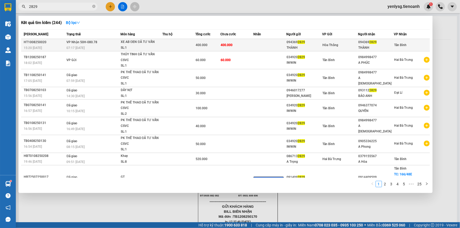
type input "2829"
click at [137, 46] on div "SL: 1" at bounding box center [141, 48] width 40 height 6
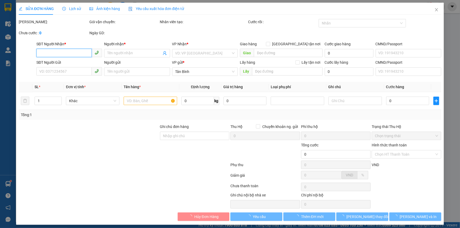
type input "0943692829"
type input "THÀNH"
type input "0943692829"
type input "THÀNH"
type input "400.000"
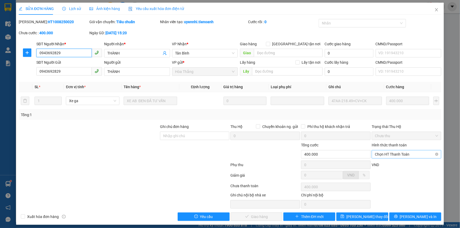
click at [389, 157] on span "Chọn HT Thanh Toán" at bounding box center [406, 155] width 63 height 8
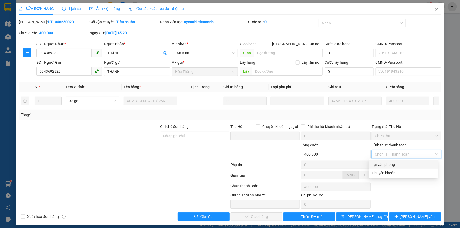
drag, startPoint x: 391, startPoint y: 161, endPoint x: 371, endPoint y: 167, distance: 21.0
click at [391, 161] on div "Tại văn phòng" at bounding box center [403, 165] width 69 height 8
type input "0"
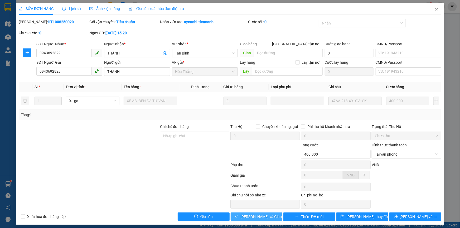
drag, startPoint x: 270, startPoint y: 217, endPoint x: 267, endPoint y: 189, distance: 28.4
click at [270, 209] on div "Total Paid Fee 0 Total UnPaid Fee 400.000 Cash Collection Total Fee Mã ĐH: HT10…" at bounding box center [230, 120] width 423 height 202
click at [264, 216] on span "[PERSON_NAME] và Giao hàng" at bounding box center [266, 217] width 51 height 6
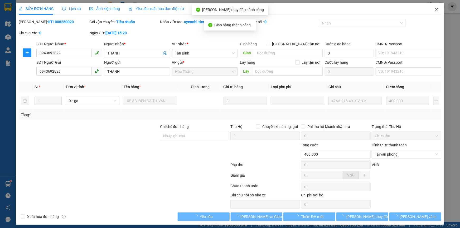
click at [438, 15] on span "Close" at bounding box center [437, 10] width 15 height 15
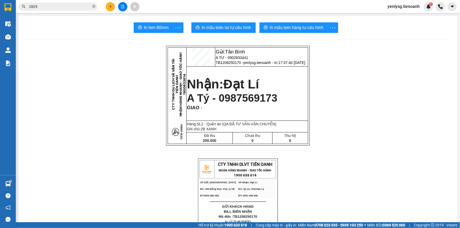
click at [70, 6] on input "2829" at bounding box center [60, 7] width 62 height 6
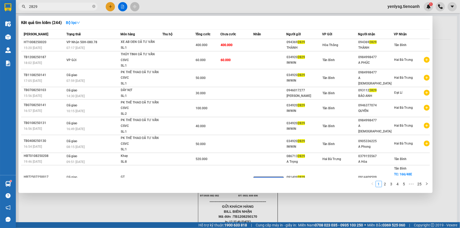
click at [70, 6] on input "2829" at bounding box center [60, 7] width 62 height 6
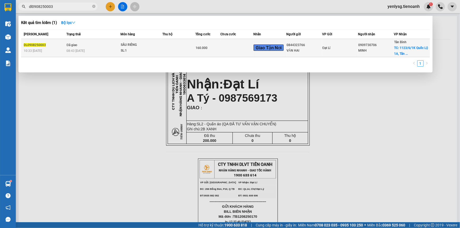
type input "dl0908250003"
click at [169, 46] on td at bounding box center [179, 48] width 33 height 18
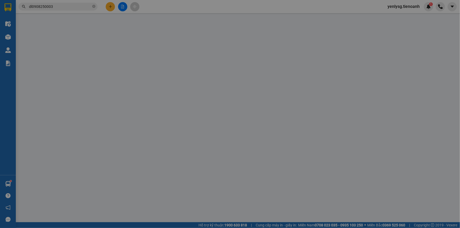
type input "0909730706"
type input "MINH"
checkbox input "true"
type input "1123/6/1K Quốc Lộ 1A, Tân Tạo, Bình Tân, Hồ Chí Minh"
type input "90.000"
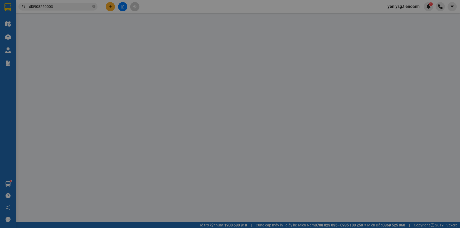
type input "0844323766"
type input "VĂN HAI"
type input "160.000"
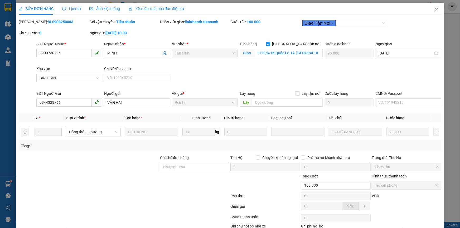
click at [66, 8] on span "Lịch sử" at bounding box center [71, 9] width 19 height 4
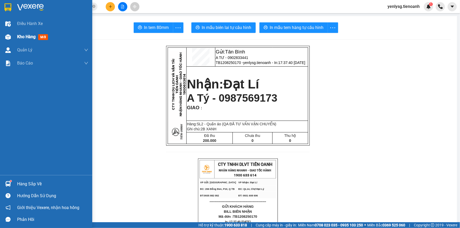
click at [11, 37] on div at bounding box center [7, 36] width 9 height 9
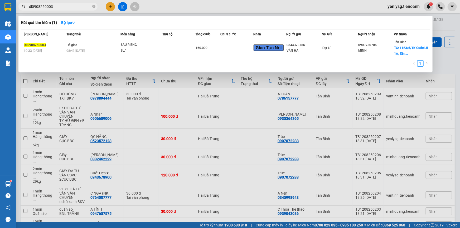
click at [42, 9] on span "dl0908250003" at bounding box center [57, 7] width 79 height 8
click at [42, 9] on input "dl0908250003" at bounding box center [60, 7] width 62 height 6
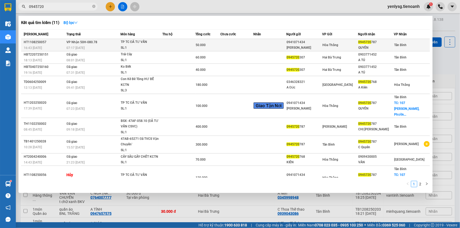
type input "0945720"
click at [144, 49] on div "SL: 1" at bounding box center [141, 48] width 40 height 6
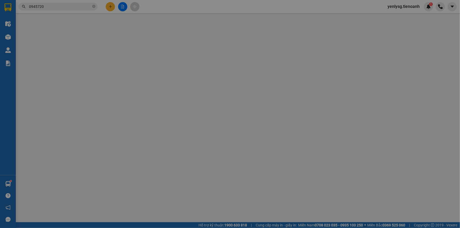
type input "0945720787"
type input "QUYÊN"
type input "0941071434"
type input "C XUÂN"
type input "50.000"
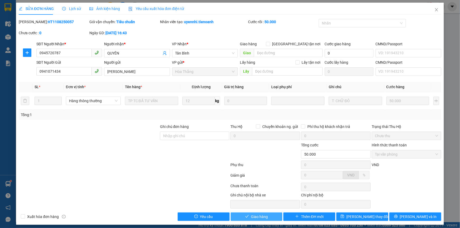
click at [276, 213] on button "Giao hàng" at bounding box center [257, 217] width 52 height 8
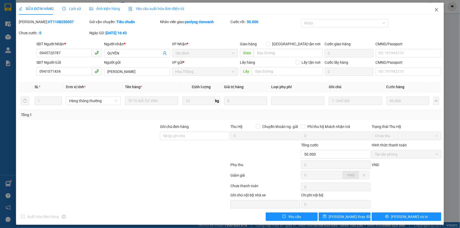
click at [431, 7] on span "Close" at bounding box center [437, 10] width 15 height 15
